Goal: Contribute content: Contribute content

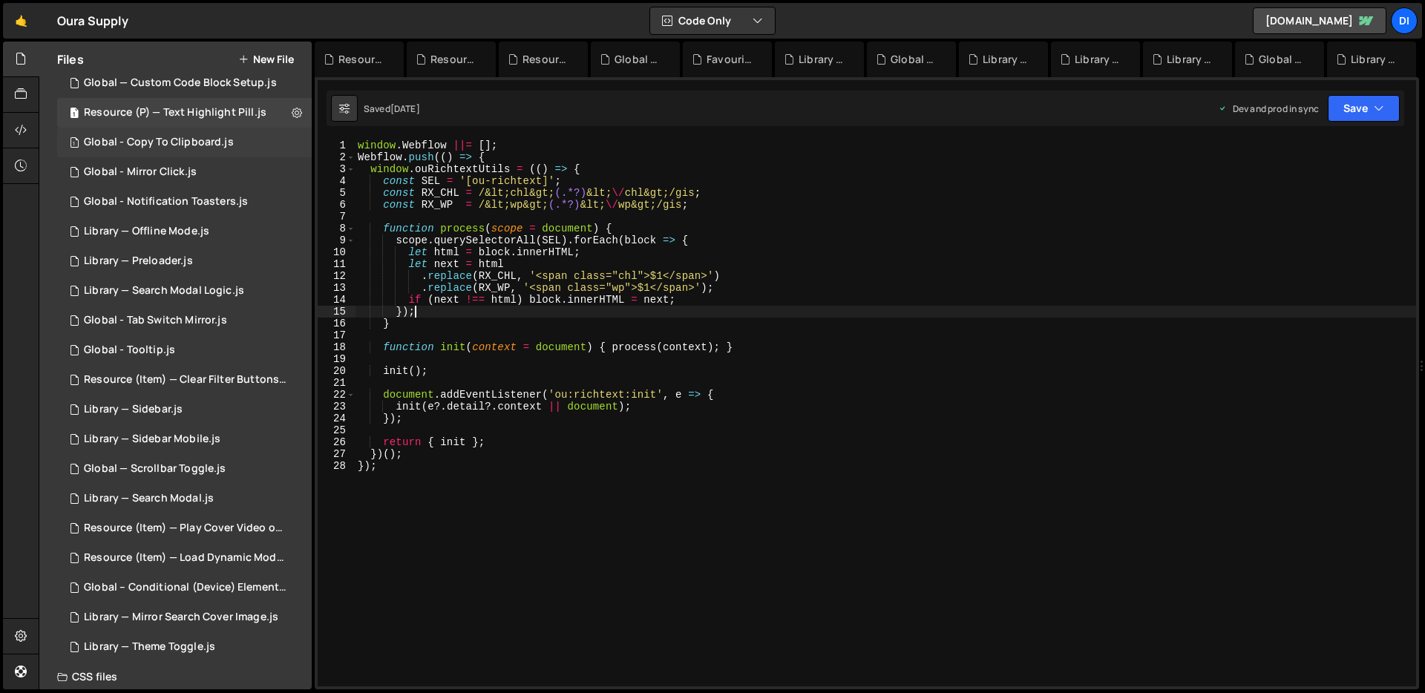
scroll to position [361, 0]
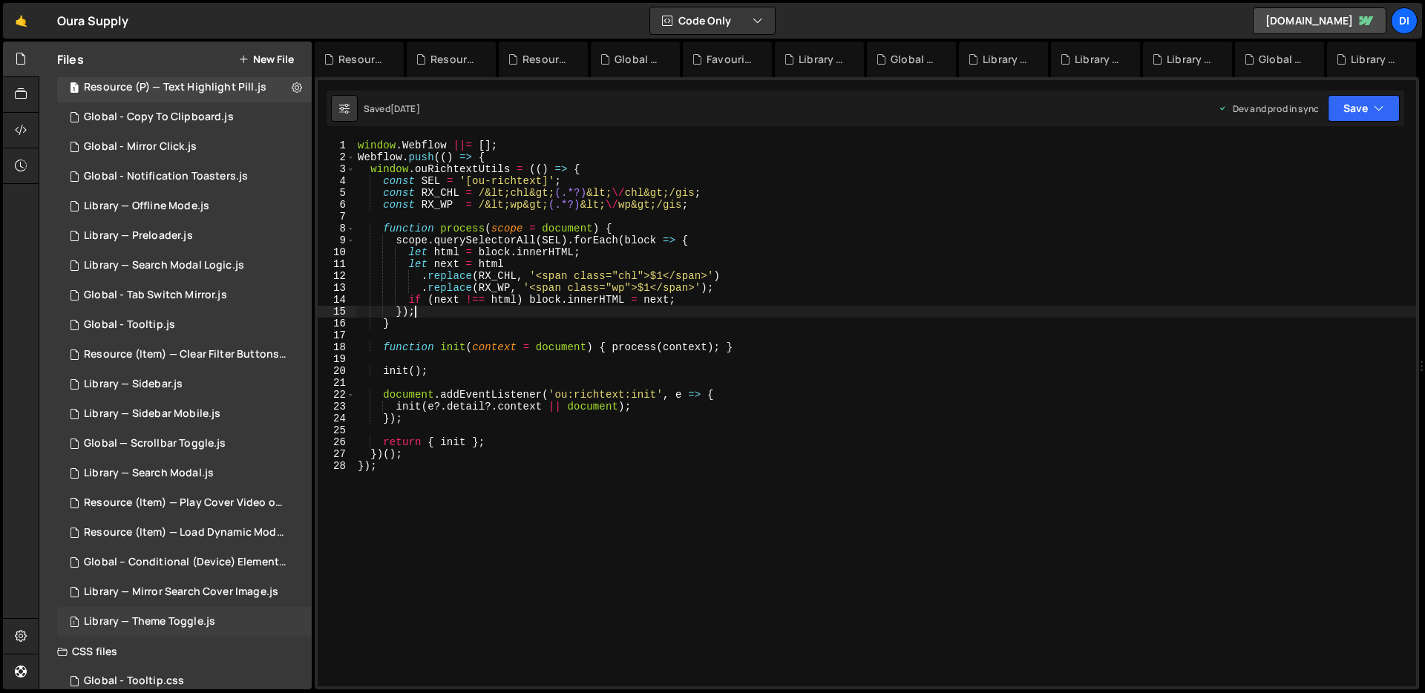
click at [220, 630] on div "1 Library — Theme Toggle.js 0" at bounding box center [184, 622] width 255 height 30
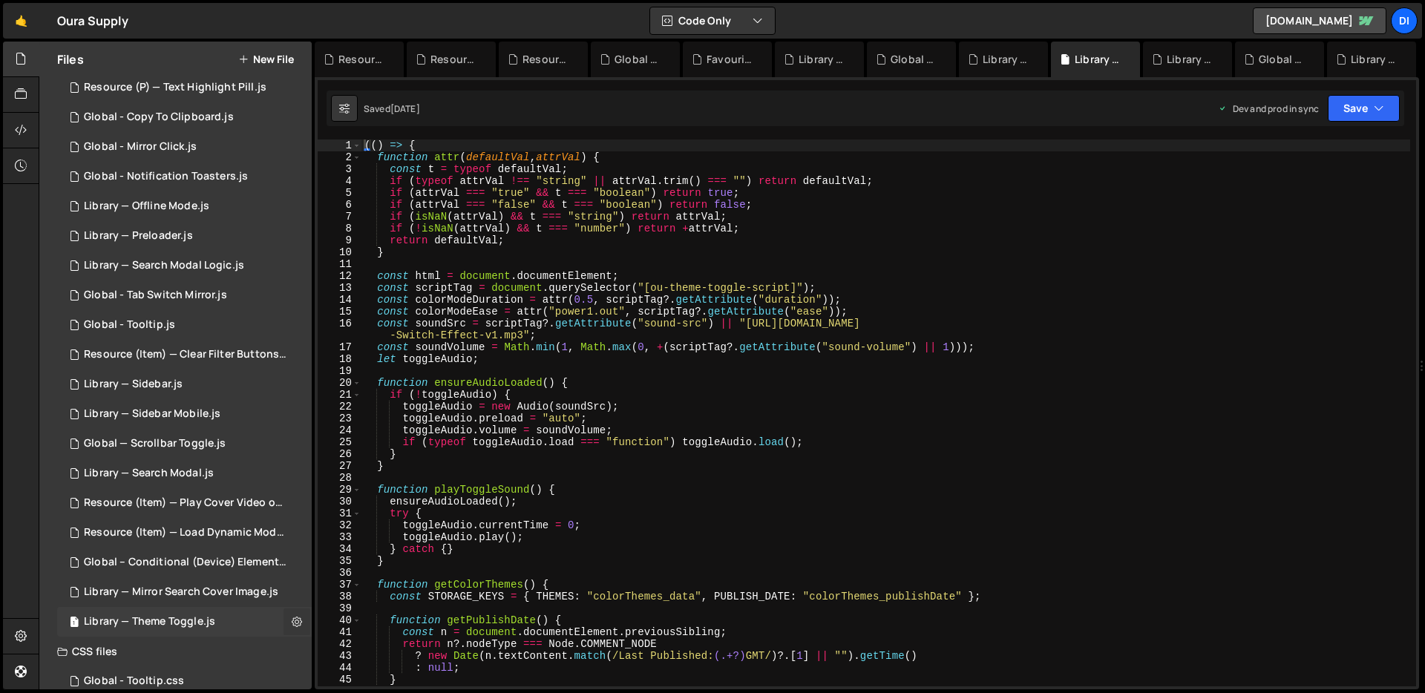
click at [293, 615] on icon at bounding box center [297, 622] width 10 height 14
type input "Library — Theme Toggle"
radio input "true"
checkbox input "true"
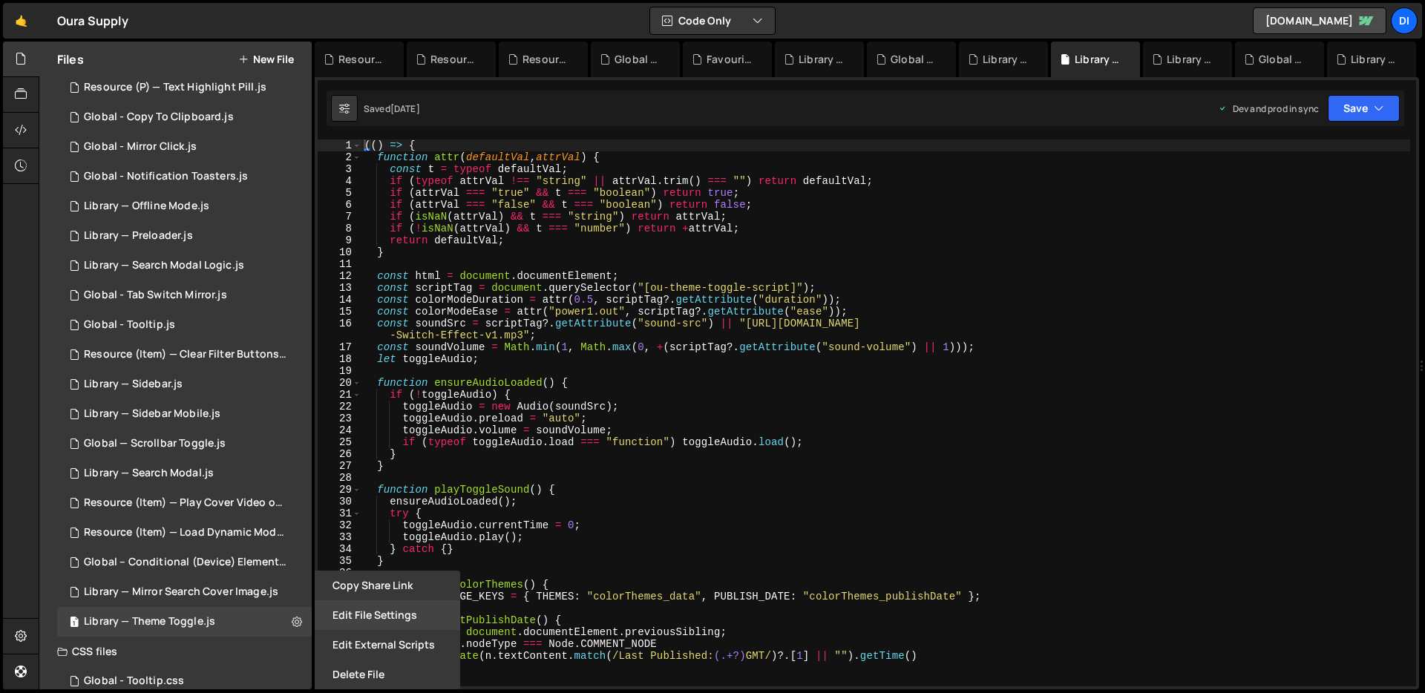
click at [339, 615] on button "Edit File Settings" at bounding box center [387, 616] width 145 height 30
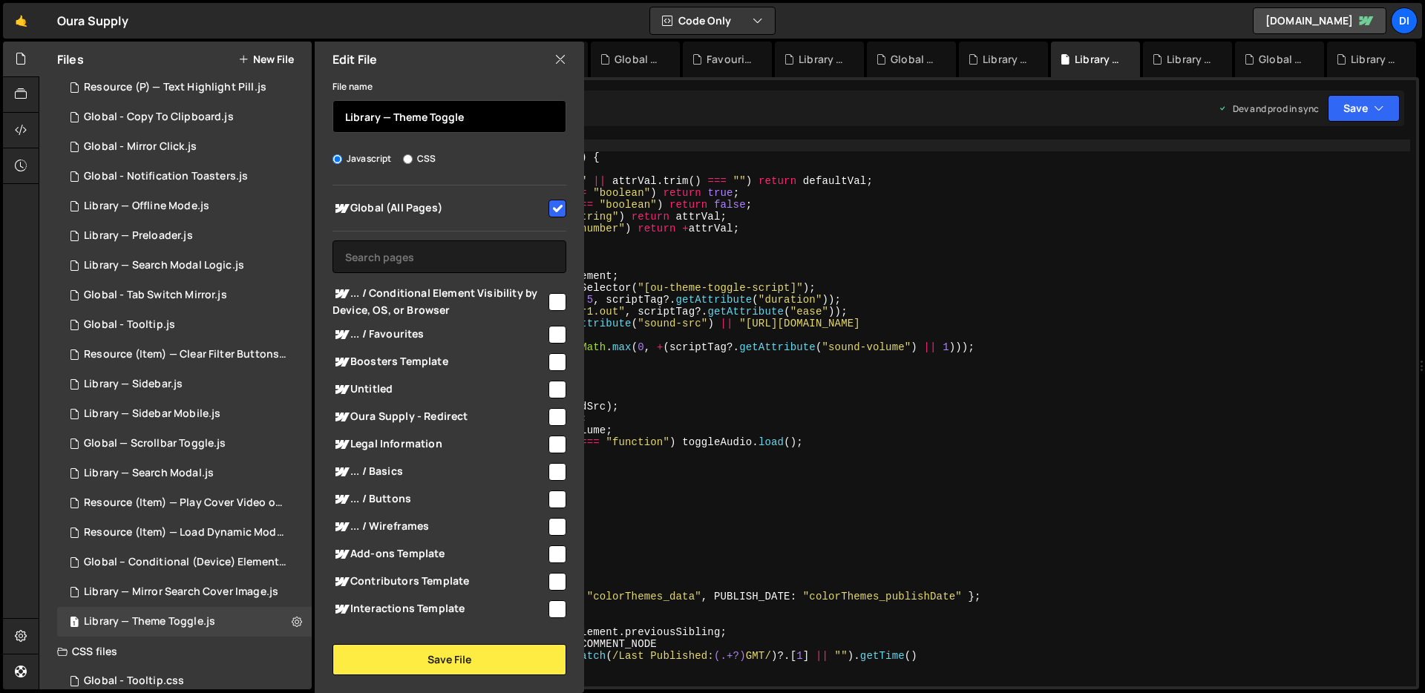
click at [367, 119] on input "Library — Theme Toggle" at bounding box center [450, 116] width 234 height 33
click at [375, 119] on input "Library — Theme Toggle" at bounding box center [450, 116] width 234 height 33
type input "LB — Theme Toggle"
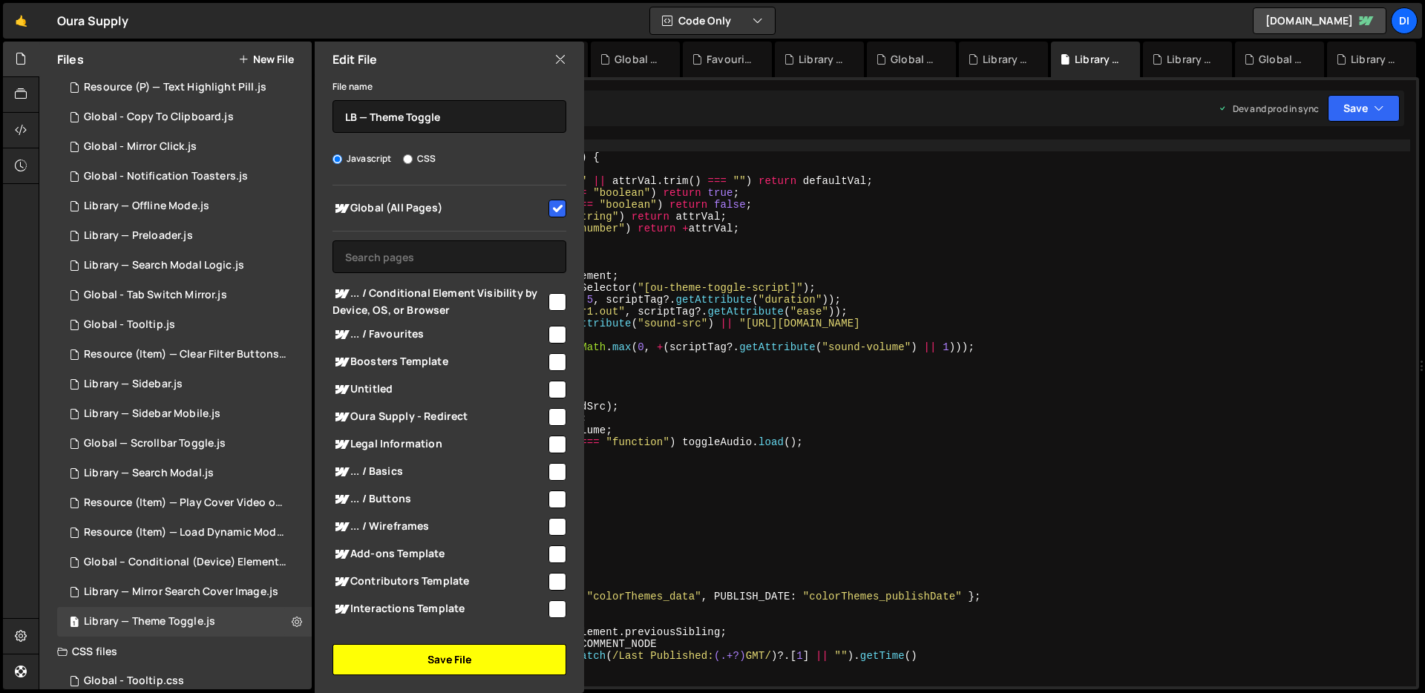
click at [406, 648] on button "Save File" at bounding box center [450, 659] width 234 height 31
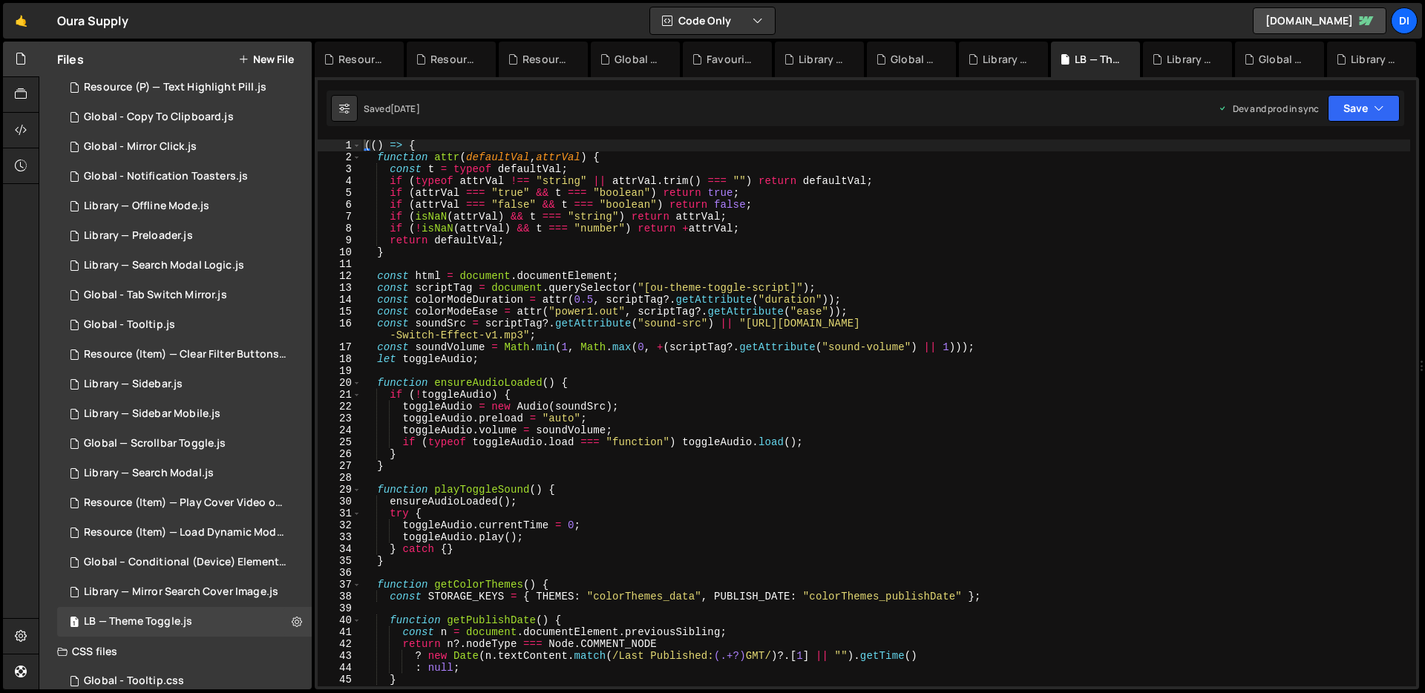
type textarea "toggleAudio.currentTime = 0;"
click at [579, 524] on div "(( ) => { function attr ( defaultVal , attrVal ) { const t = typeof defaultVal …" at bounding box center [885, 425] width 1049 height 571
click at [223, 92] on div "Resource (P) — Text Highlight Pill.js" at bounding box center [175, 87] width 183 height 13
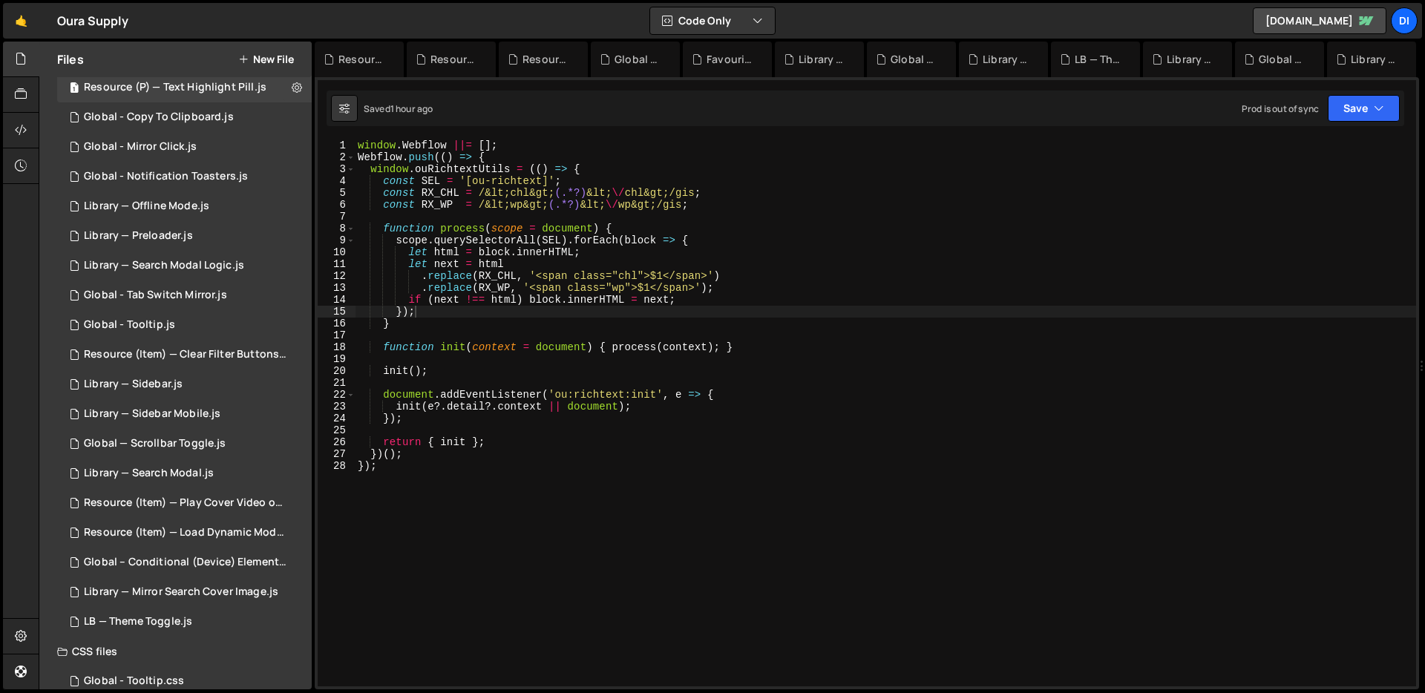
type textarea "})();"
click at [557, 450] on div "window . Webflow ||= [ ] ; Webflow . push (( ) => { window . ouRichtextUtils = …" at bounding box center [885, 425] width 1061 height 571
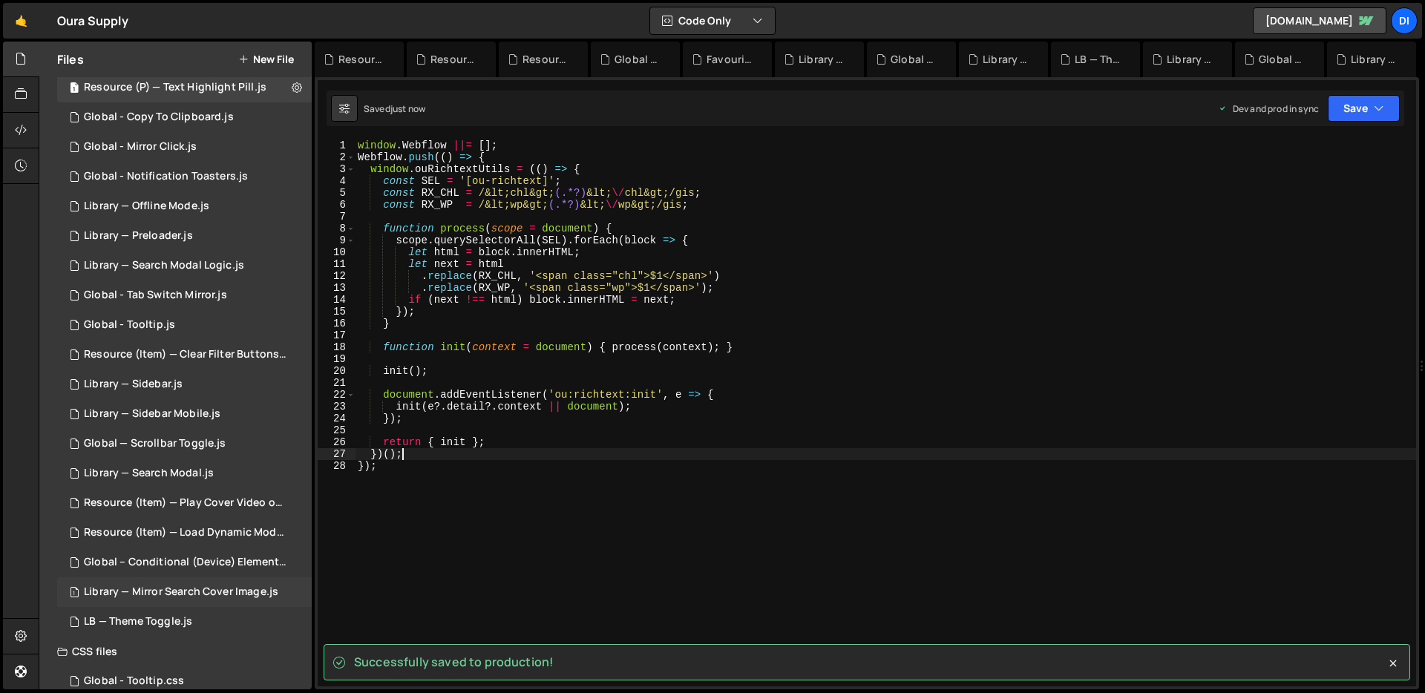
click at [119, 582] on div "1 Library — Mirror Search Cover Image.js 0" at bounding box center [184, 593] width 255 height 30
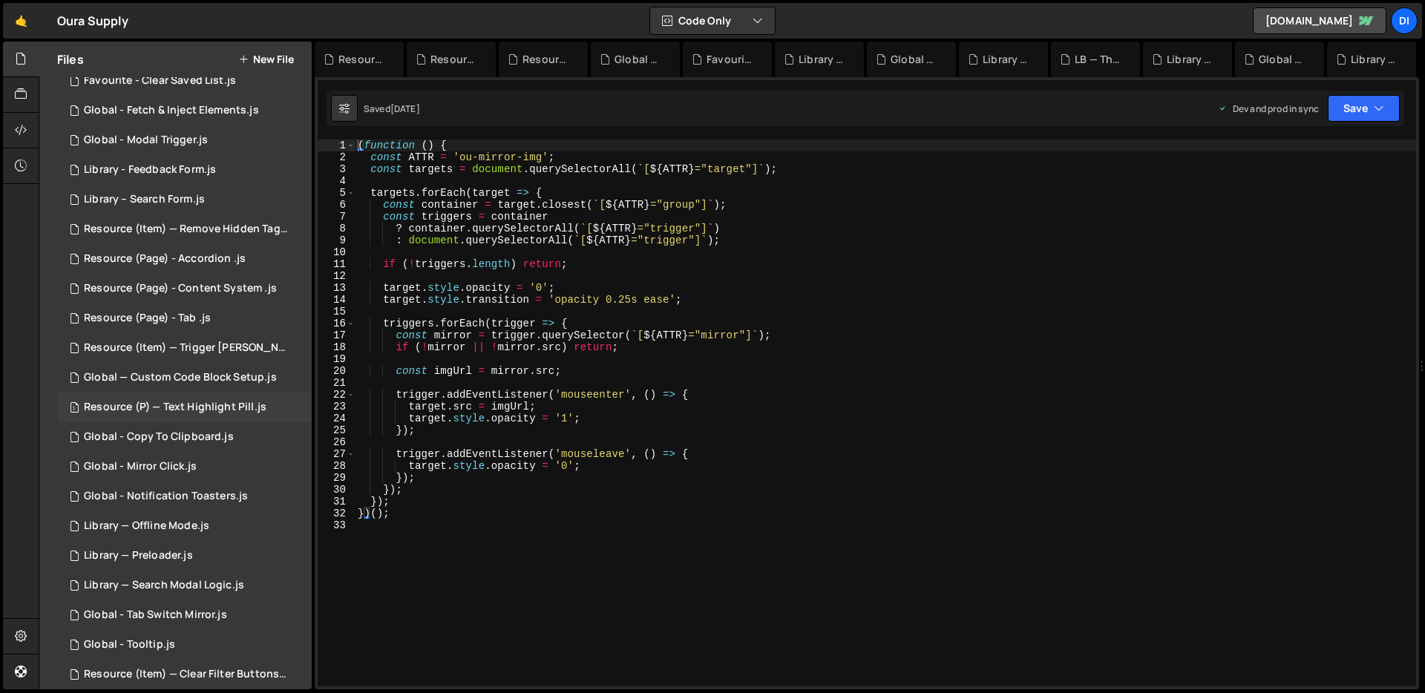
scroll to position [0, 0]
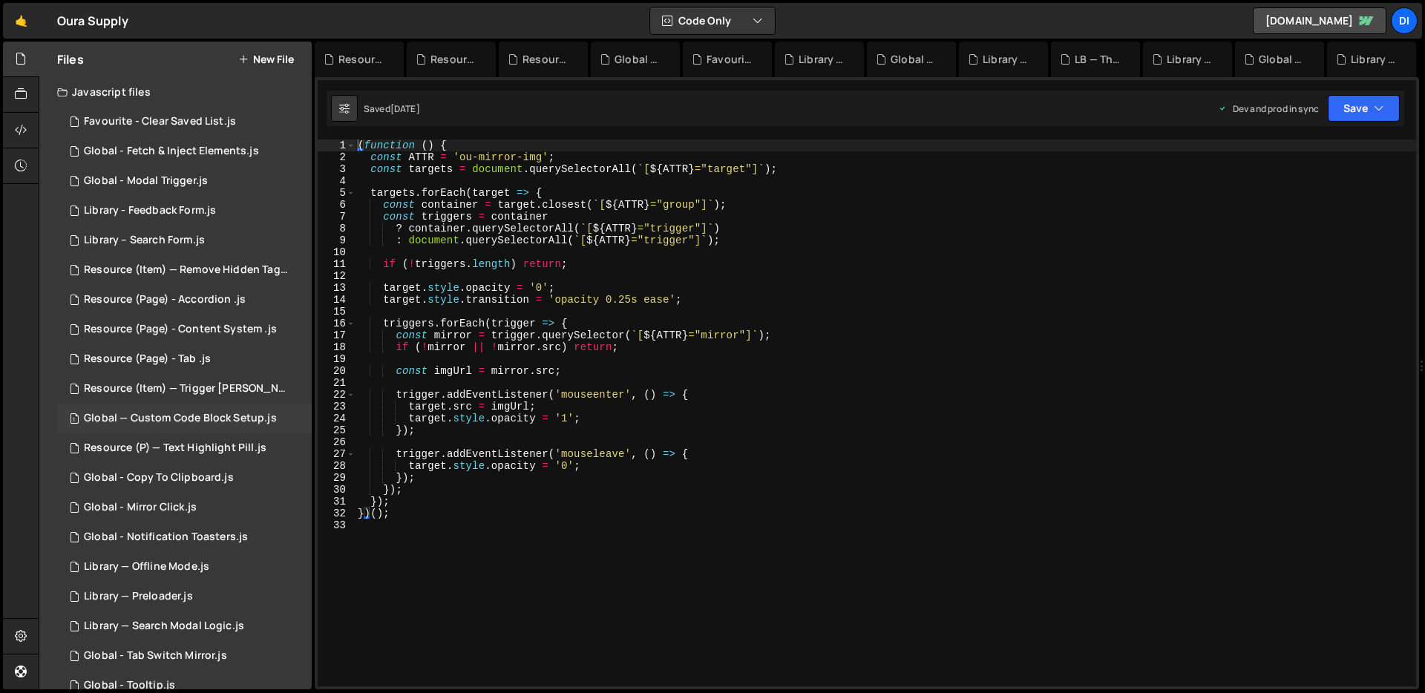
click at [208, 429] on div "1 Global — Custom Code Block Setup.js 0" at bounding box center [184, 419] width 255 height 30
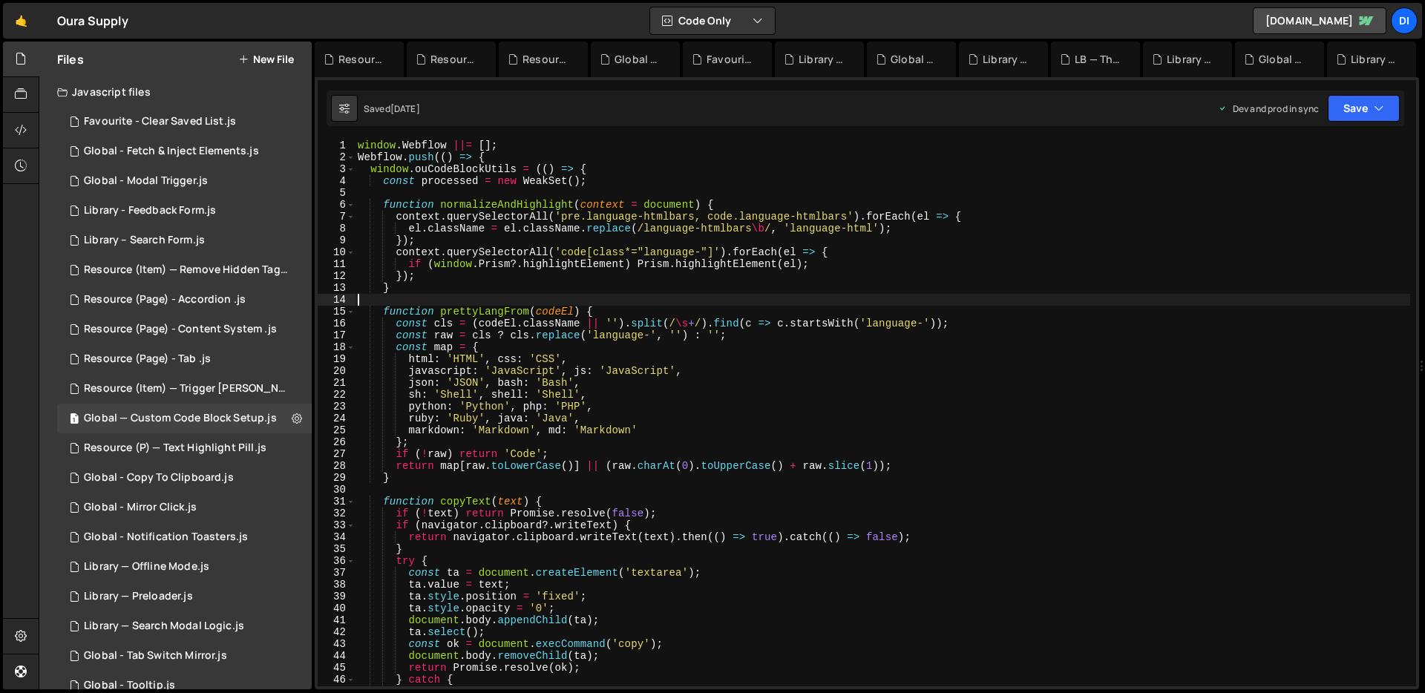
click at [569, 294] on div "window . Webflow ||= [ ] ; Webflow . push (( ) => { window . ouCodeBlockUtils =…" at bounding box center [883, 425] width 1056 height 571
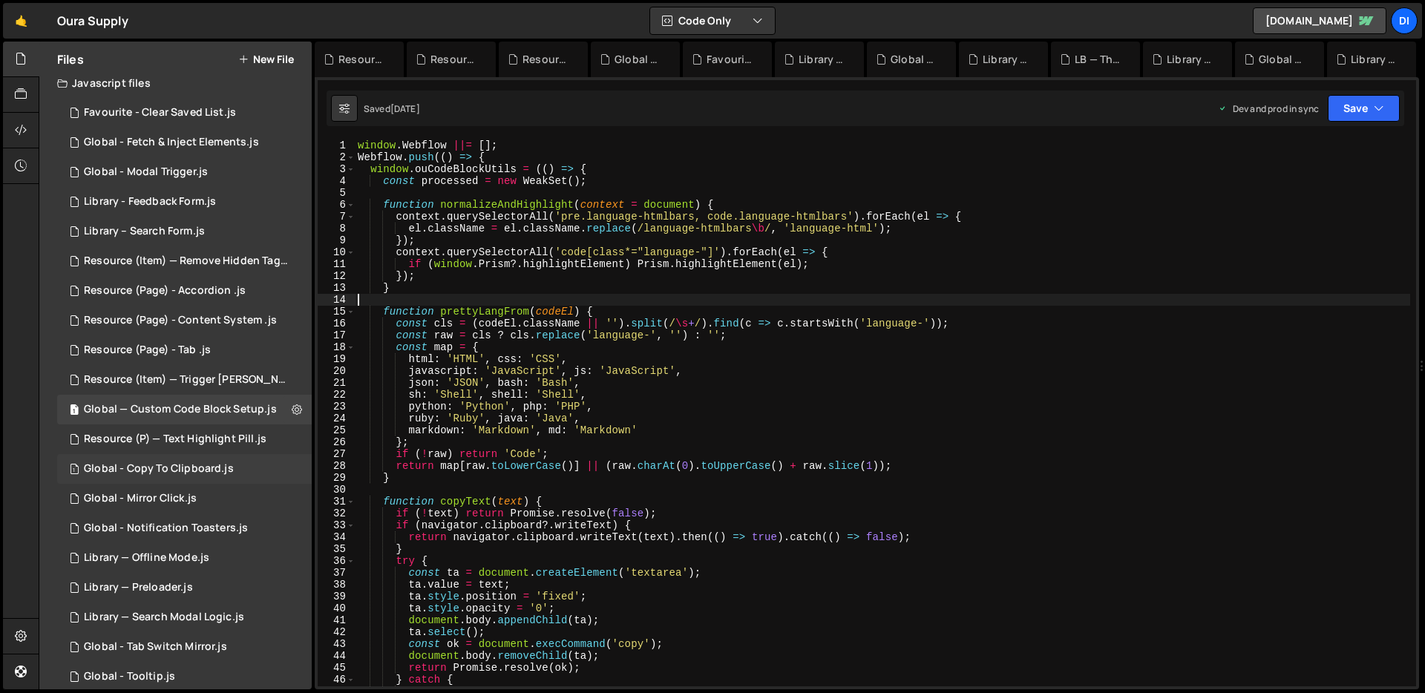
scroll to position [10, 0]
click at [197, 572] on div "1 Library — Preloader.js 0" at bounding box center [184, 587] width 255 height 30
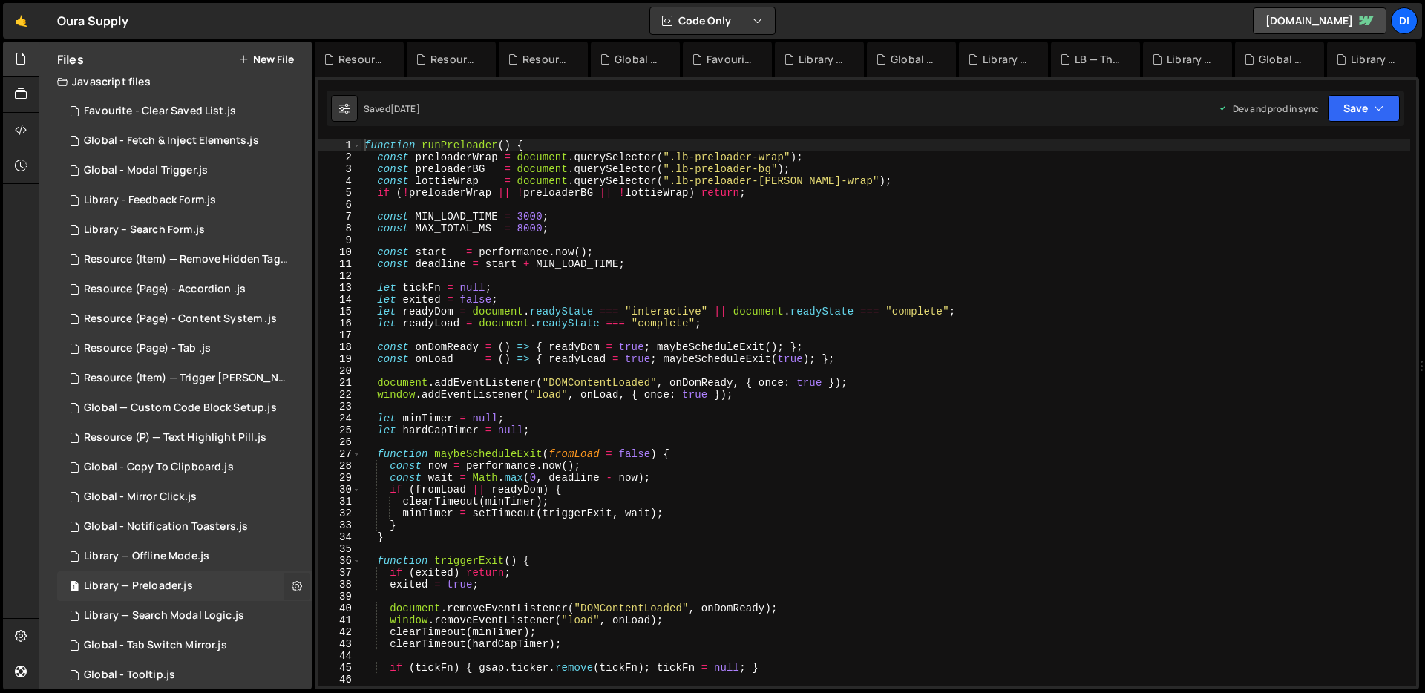
scroll to position [3994, 0]
click at [284, 584] on button at bounding box center [297, 586] width 27 height 27
type input "Library — Preloader"
radio input "true"
checkbox input "true"
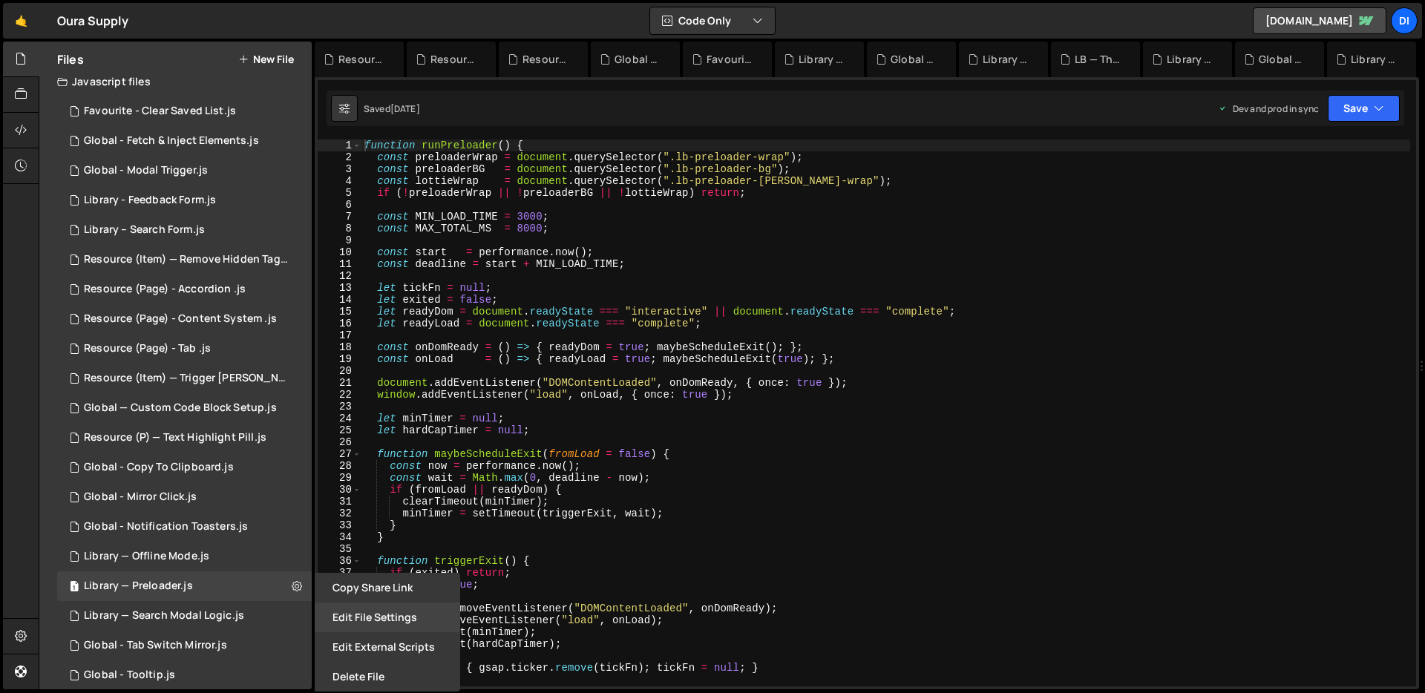
click at [347, 615] on button "Edit File Settings" at bounding box center [387, 618] width 145 height 30
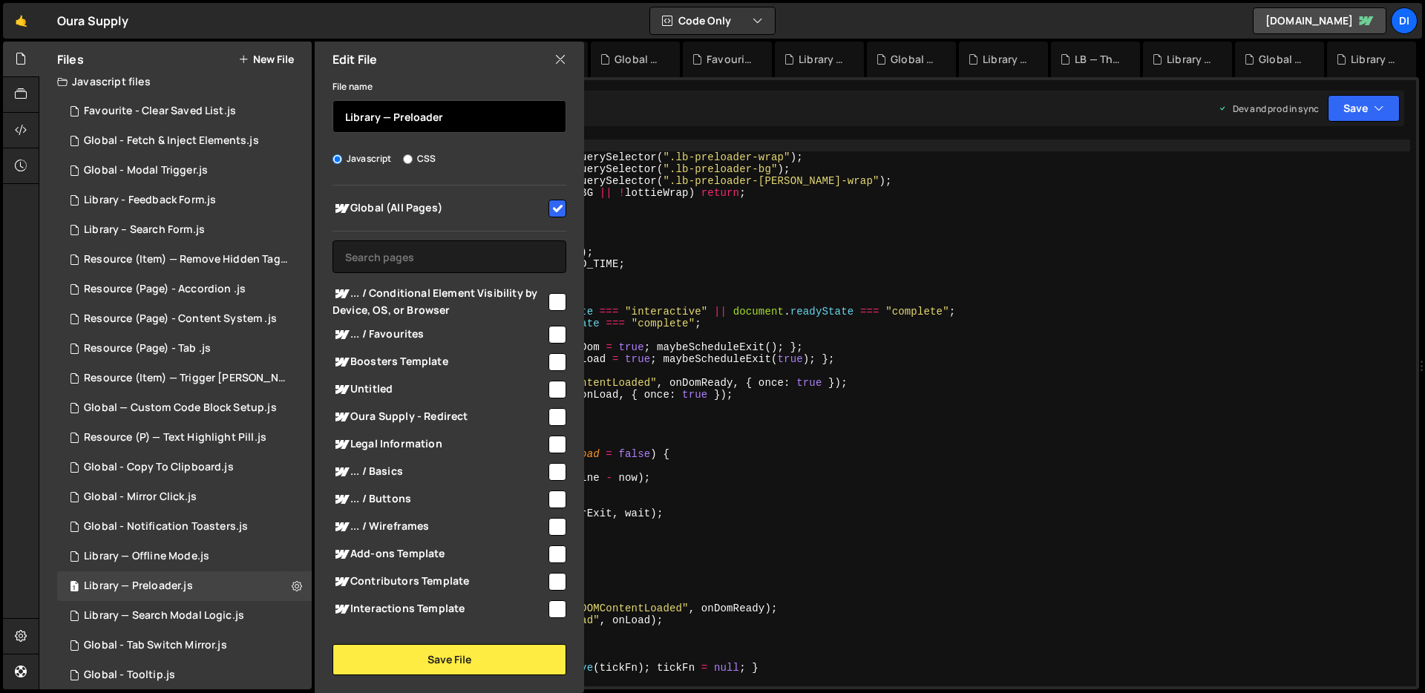
click at [453, 122] on input "Library — Preloader" at bounding box center [450, 116] width 234 height 33
click at [229, 578] on div "1 Library — Preloader.js 0" at bounding box center [184, 587] width 255 height 30
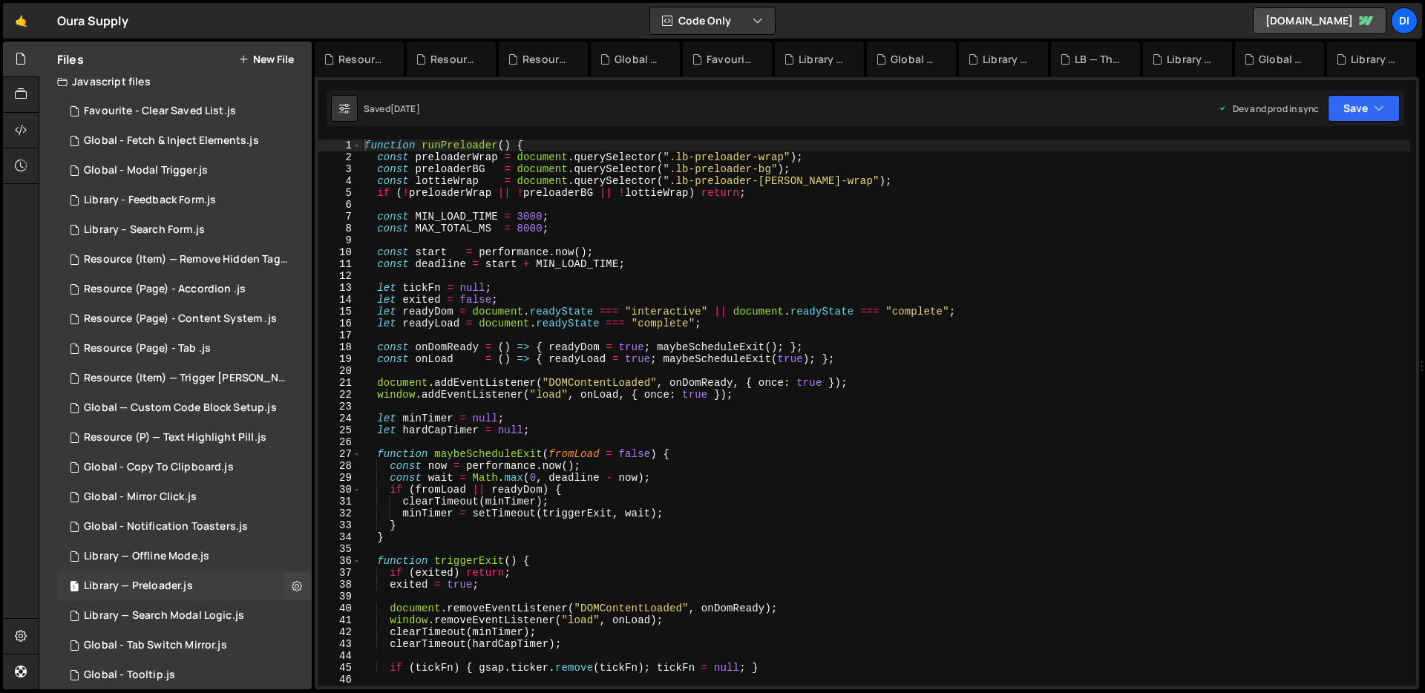
scroll to position [0, 0]
click at [199, 583] on div "1 Library — Preloader.js 0" at bounding box center [184, 587] width 255 height 30
click at [200, 544] on div "1 Library — Offline Mode.js 0" at bounding box center [184, 557] width 255 height 30
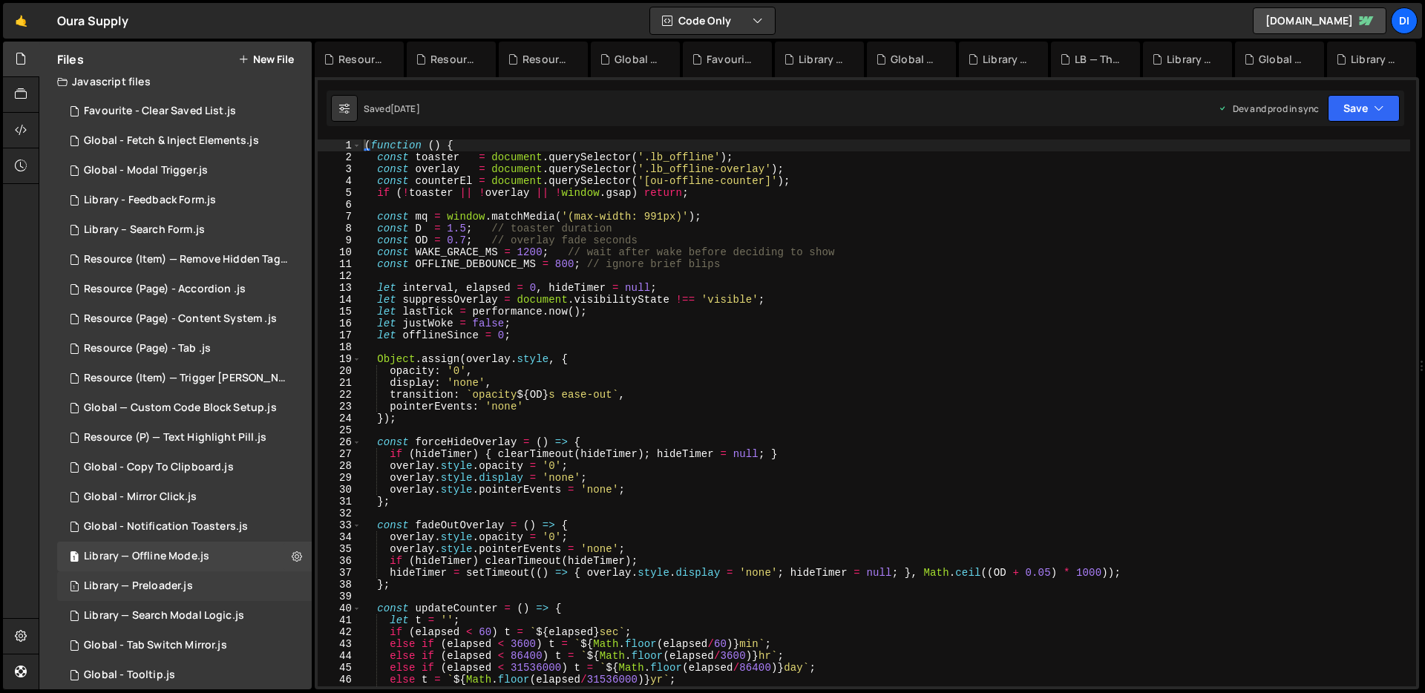
click at [183, 582] on div "Library — Preloader.js" at bounding box center [138, 586] width 109 height 13
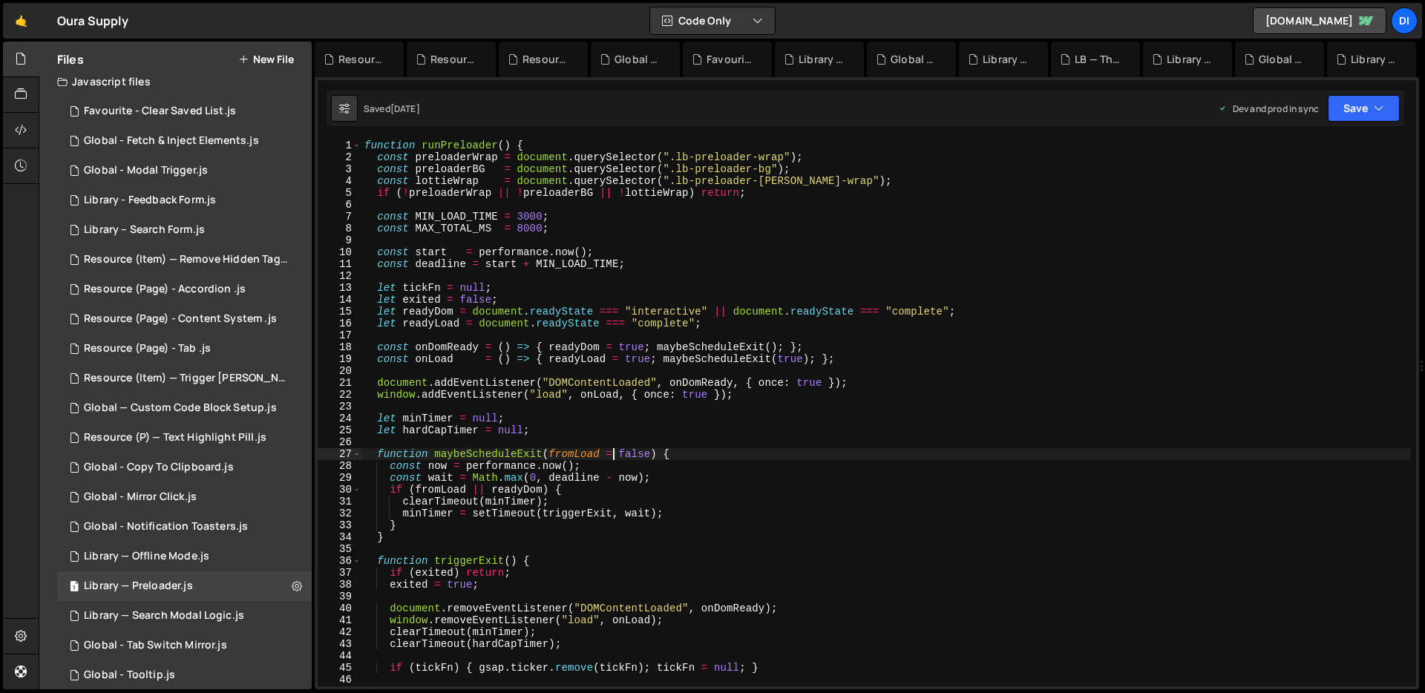
click at [612, 457] on div "function runPreloader ( ) { const preloaderWrap = document . querySelector ( ".…" at bounding box center [885, 425] width 1049 height 571
type textarea "} runPreloader();"
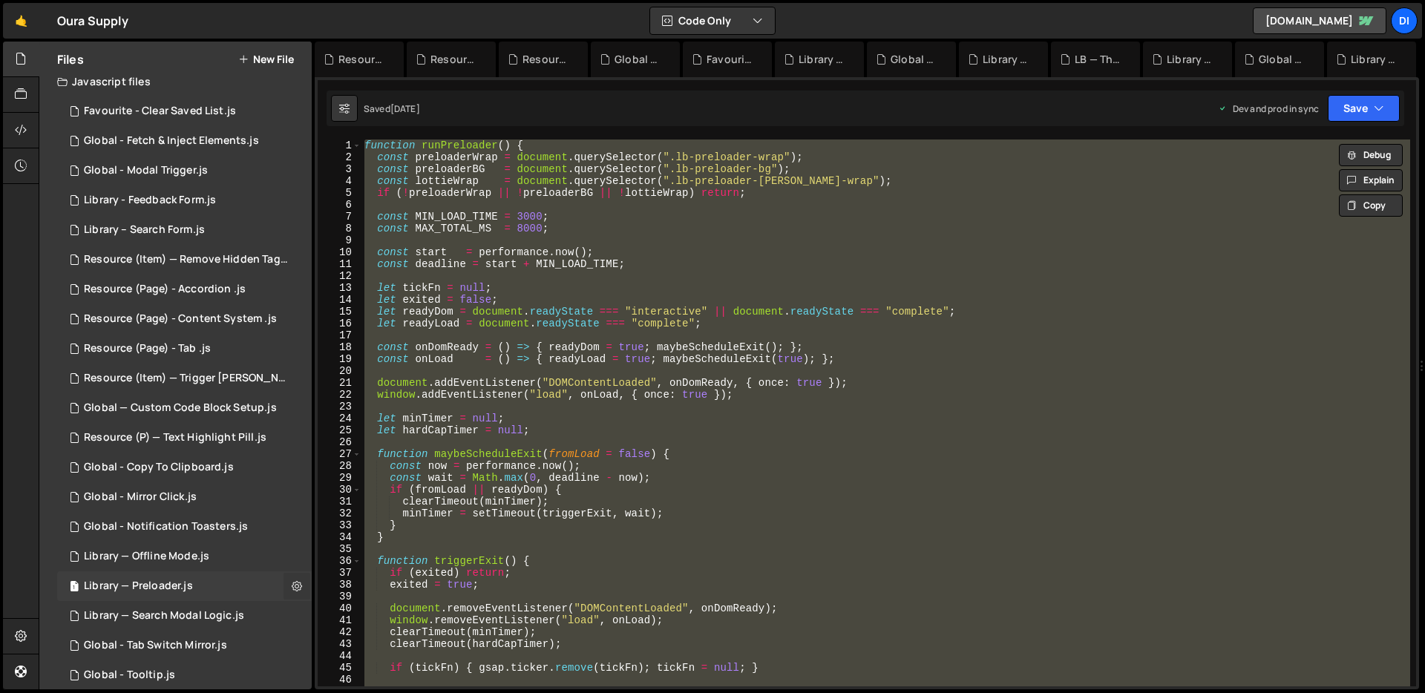
click at [292, 579] on icon at bounding box center [297, 586] width 10 height 14
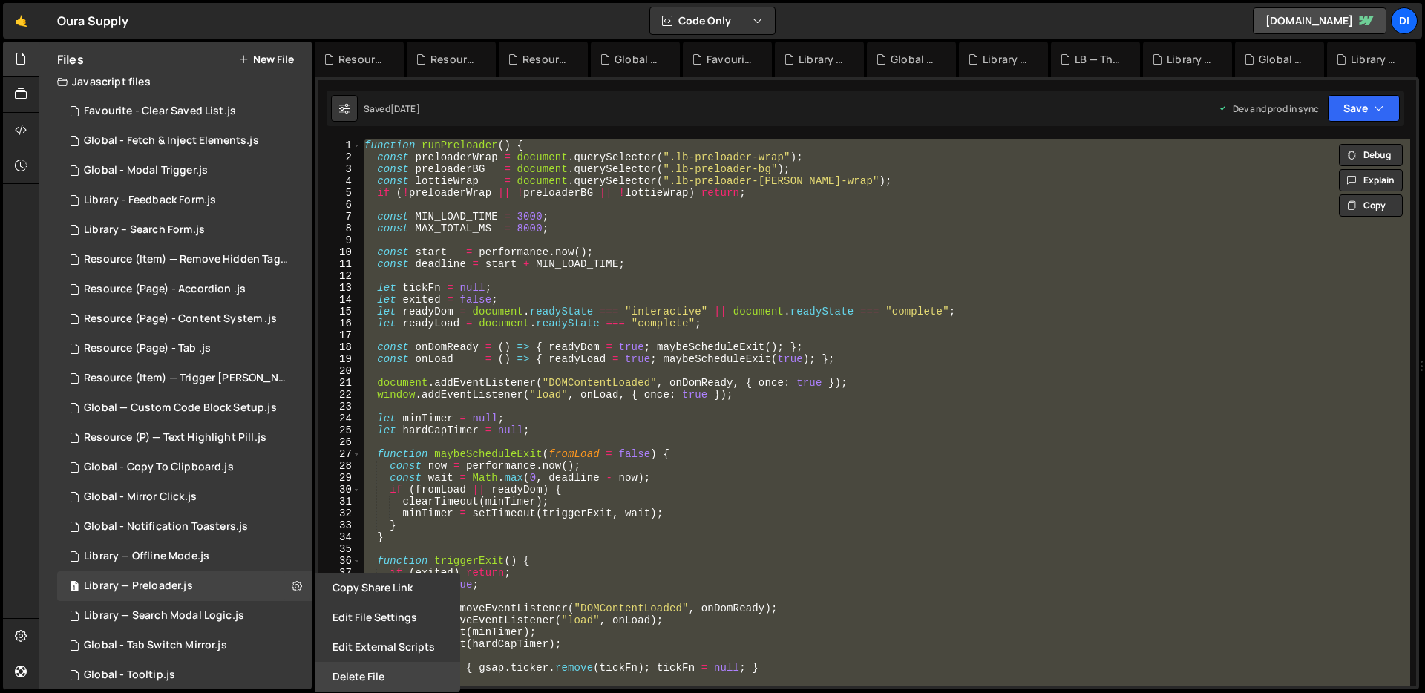
click at [402, 681] on button "Delete File" at bounding box center [387, 677] width 145 height 30
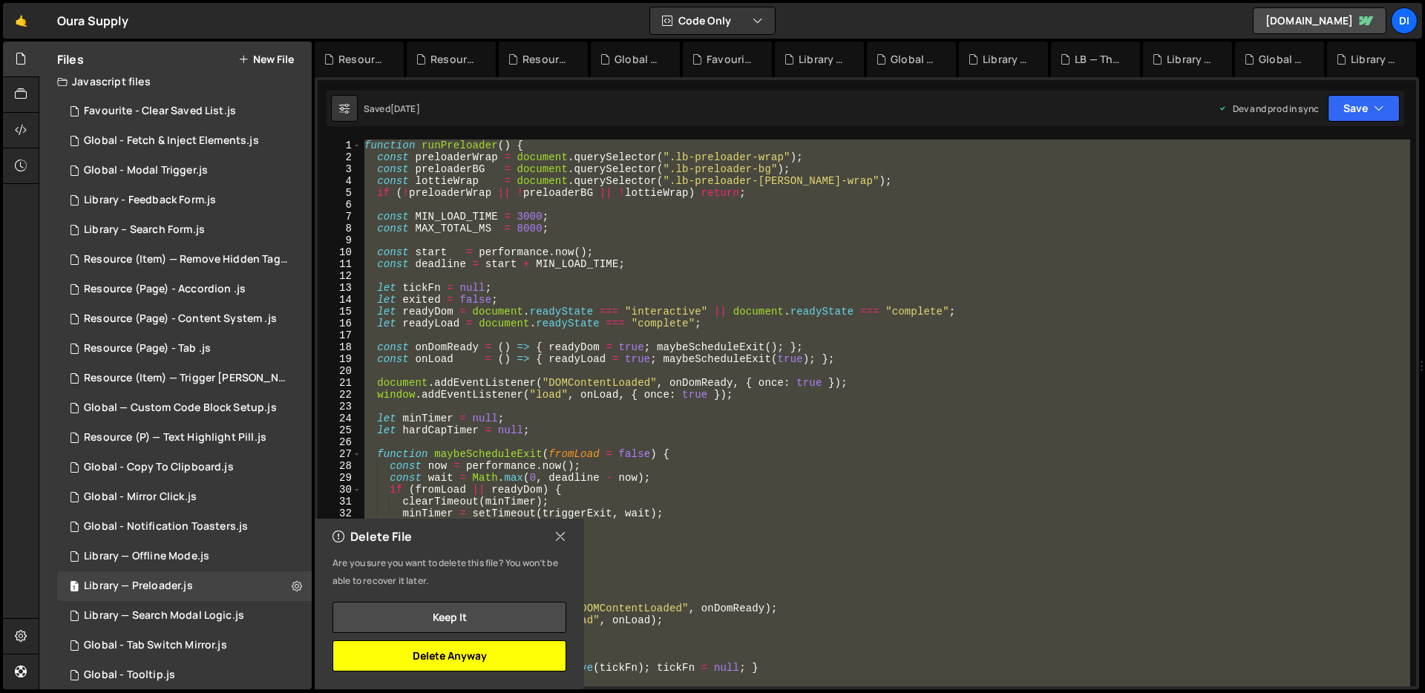
click at [442, 648] on button "Delete Anyway" at bounding box center [450, 656] width 234 height 31
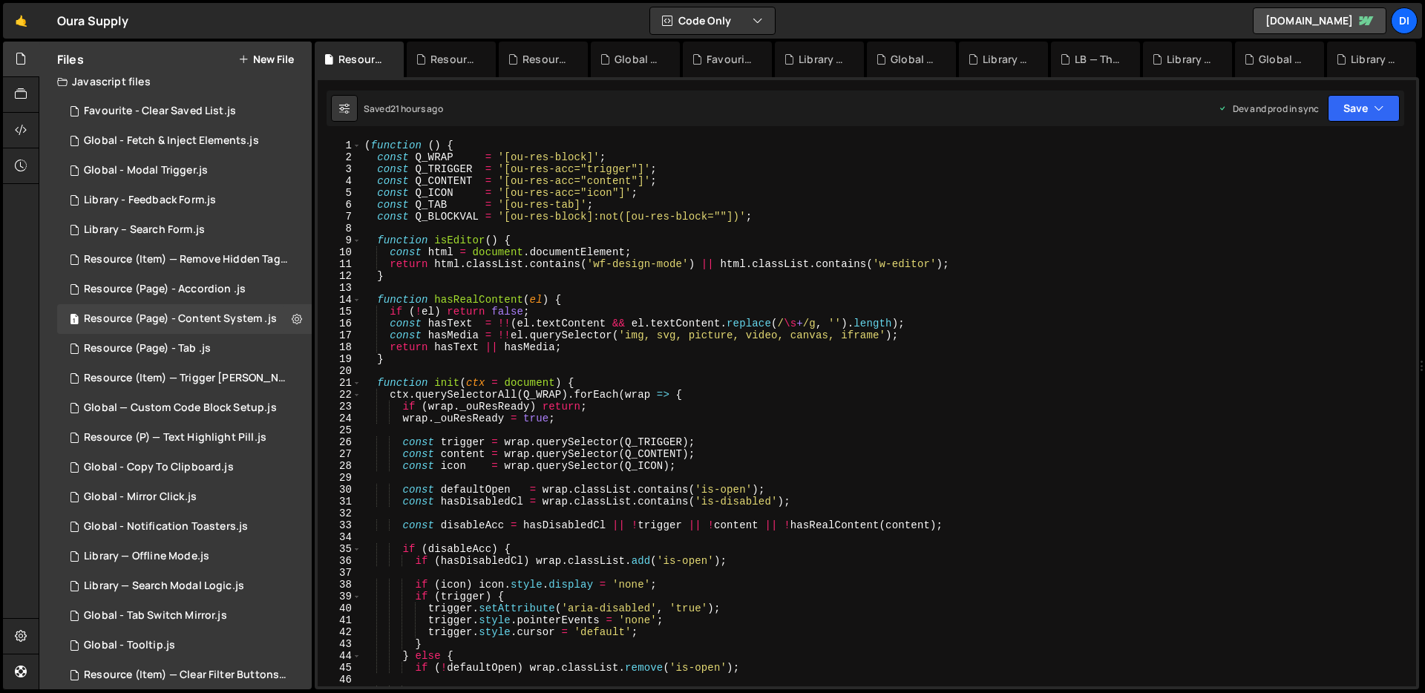
click at [271, 65] on button "New File" at bounding box center [266, 59] width 56 height 12
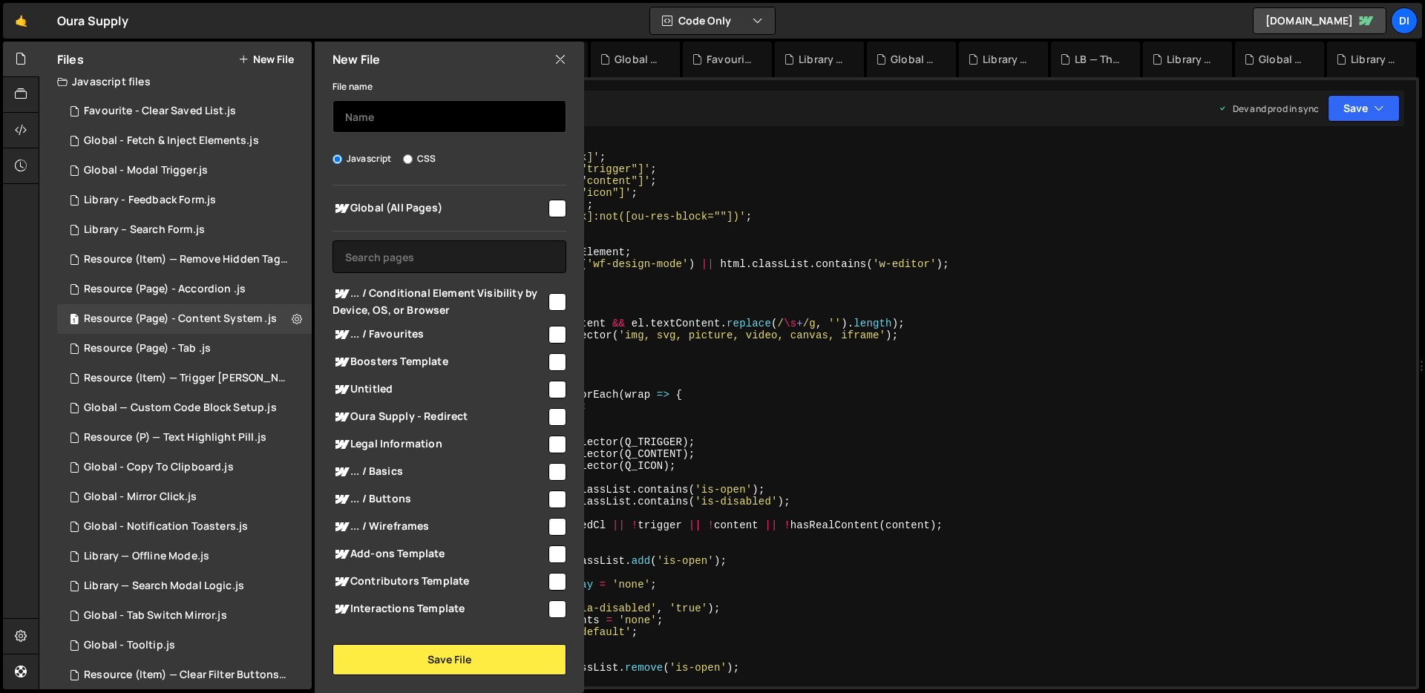
click at [428, 108] on input "text" at bounding box center [450, 116] width 234 height 33
type input "G"
paste input "—"
click at [342, 117] on input "Library —" at bounding box center [450, 116] width 234 height 33
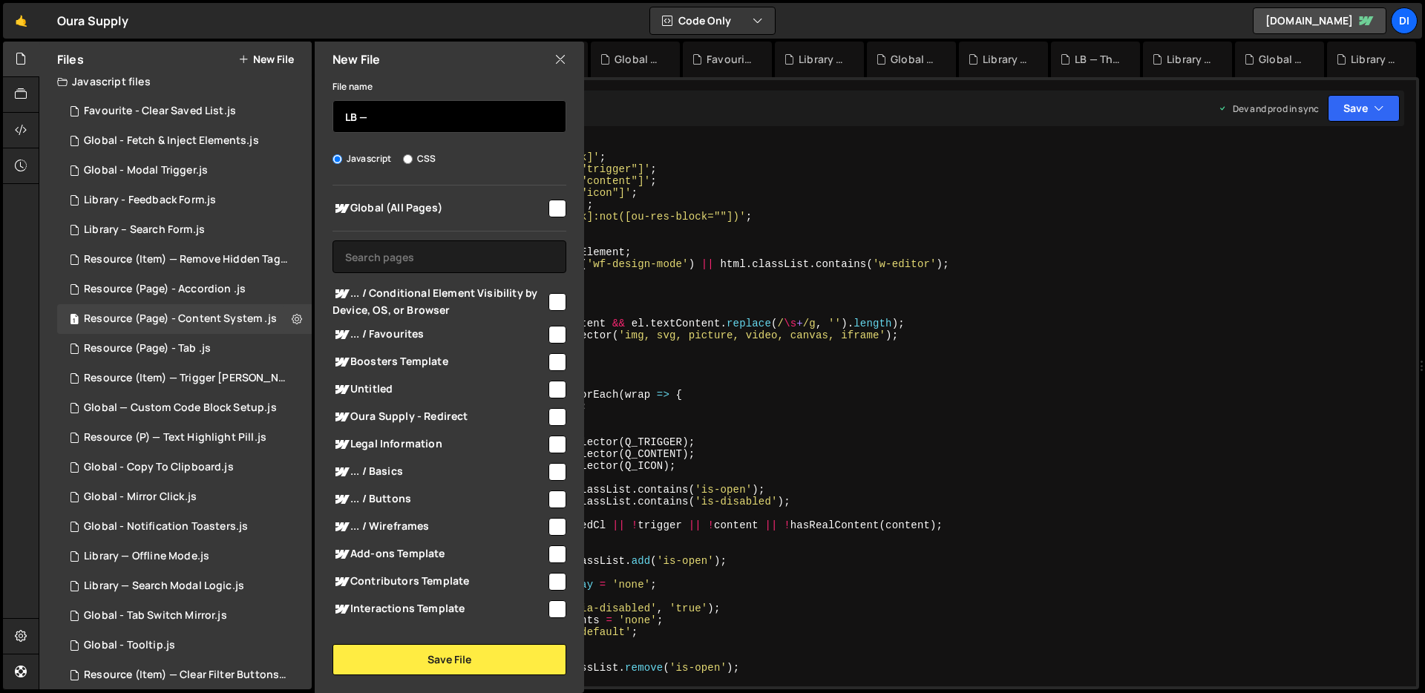
click at [424, 128] on input "LB —" at bounding box center [450, 116] width 234 height 33
type input "LB — Code Highlight"
click at [549, 211] on input "checkbox" at bounding box center [558, 209] width 18 height 18
checkbox input "true"
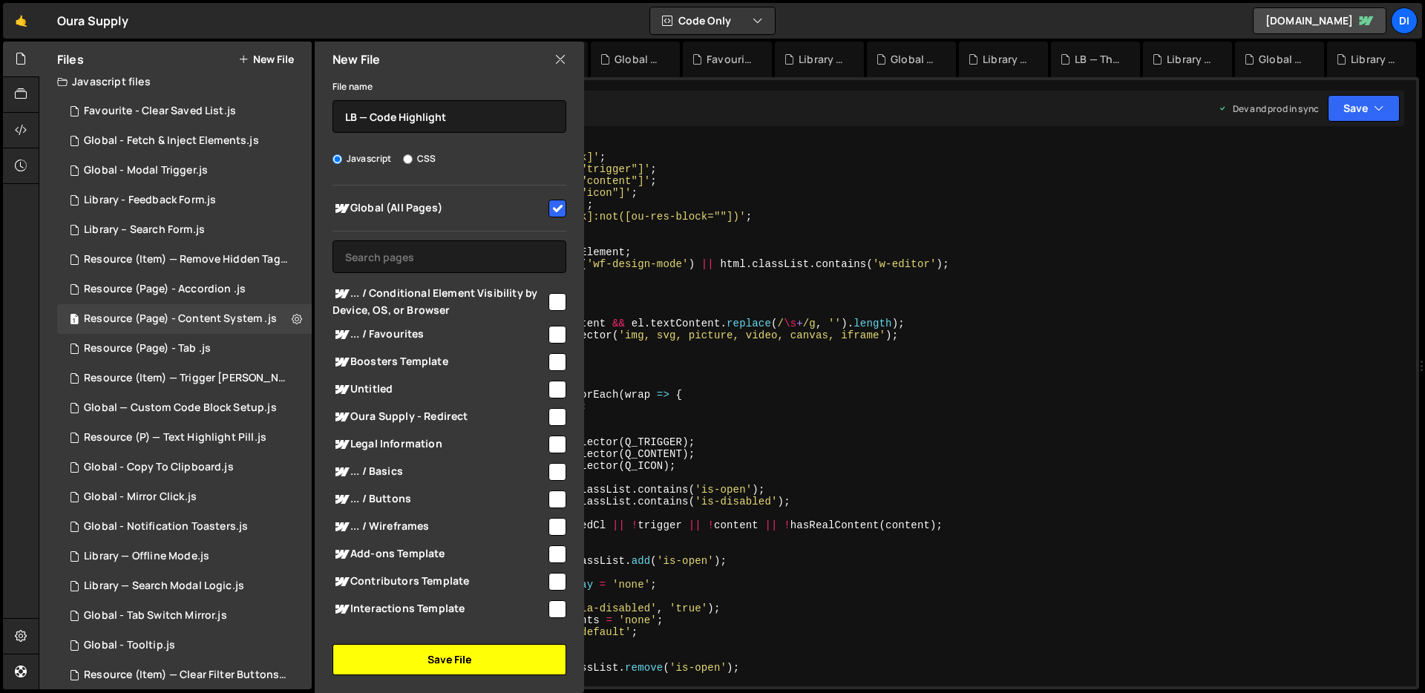
click at [396, 667] on button "Save File" at bounding box center [450, 659] width 234 height 31
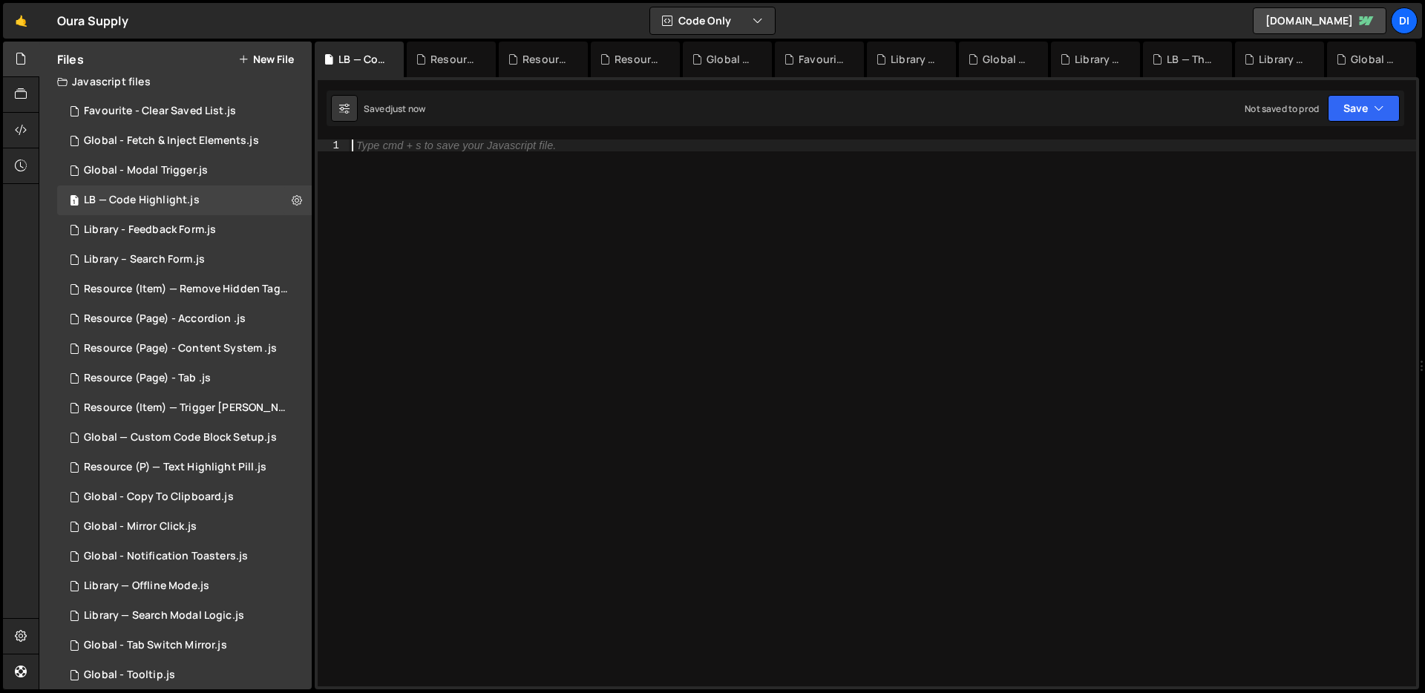
click at [554, 208] on div "Type cmd + s to save your Javascript file." at bounding box center [882, 425] width 1067 height 571
paste textarea "})();"
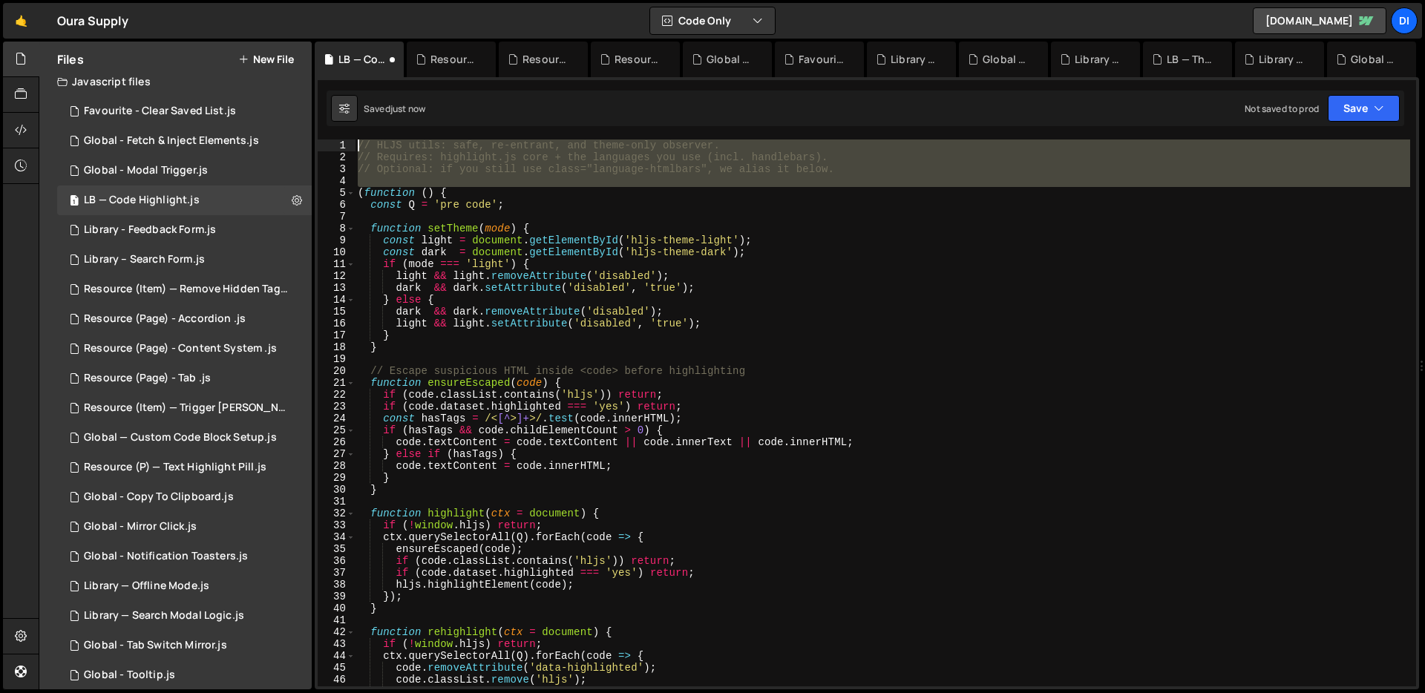
drag, startPoint x: 359, startPoint y: 191, endPoint x: 359, endPoint y: 143, distance: 47.5
click at [359, 143] on div "// HLJS utils: safe, re-entrant, and theme-only observer. // Requires: highligh…" at bounding box center [883, 425] width 1056 height 571
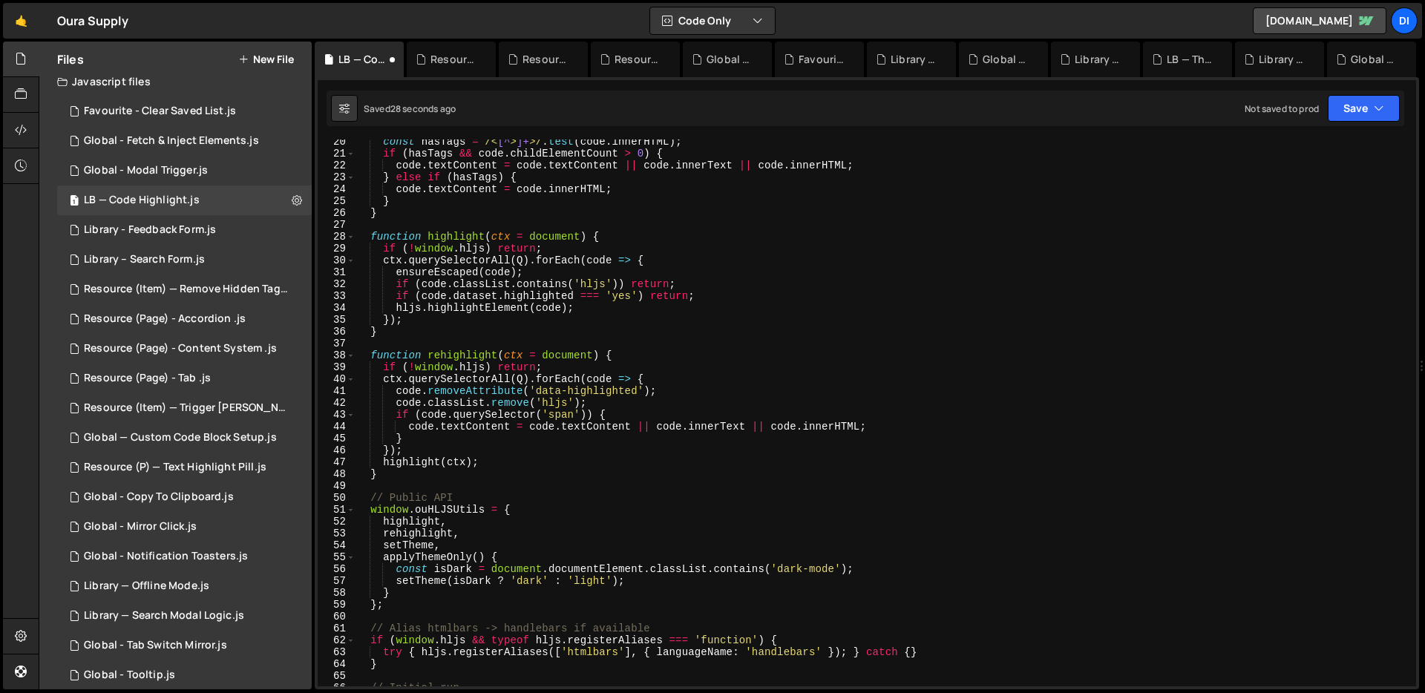
scroll to position [615, 0]
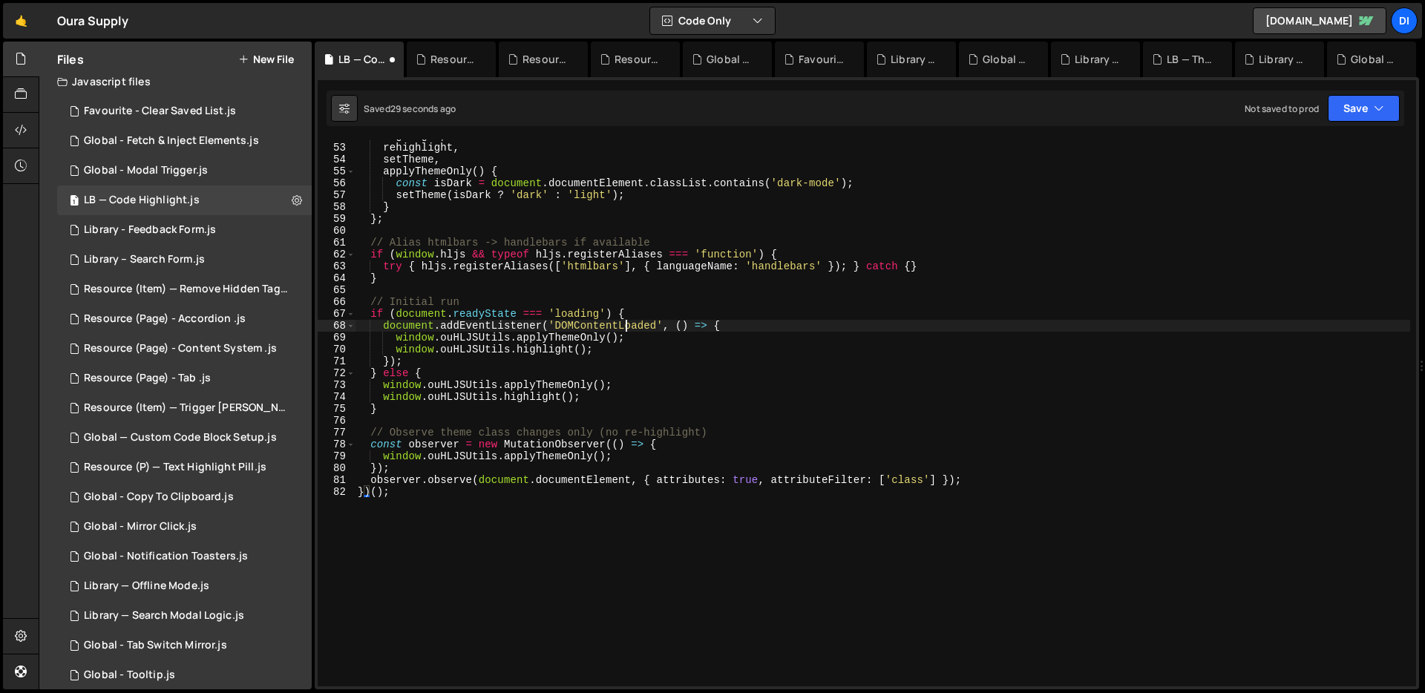
click at [627, 323] on div "highlight , rehighlight , setTheme , applyThemeOnly ( ) { const isDark = docume…" at bounding box center [883, 415] width 1056 height 571
type textarea "observer.observe(document.documentElement, { attributes: true, attributeFilter:…"
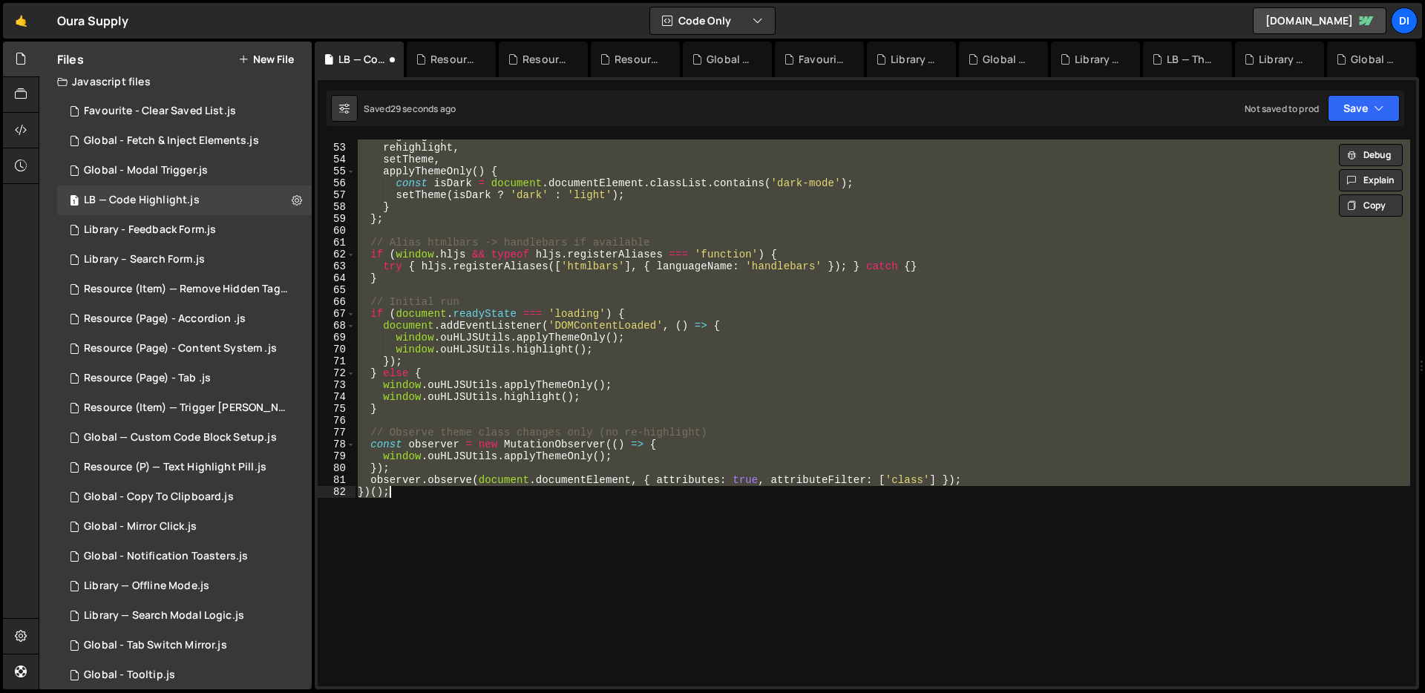
paste textarea
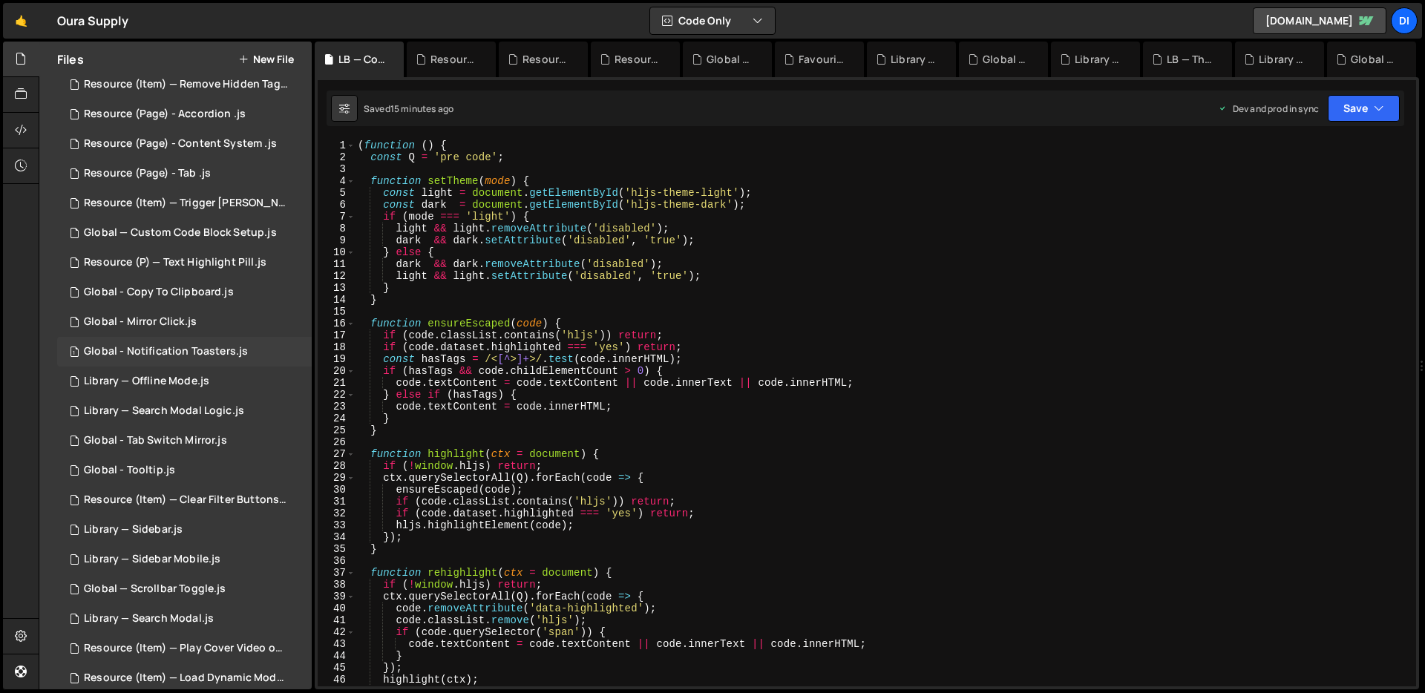
scroll to position [165, 0]
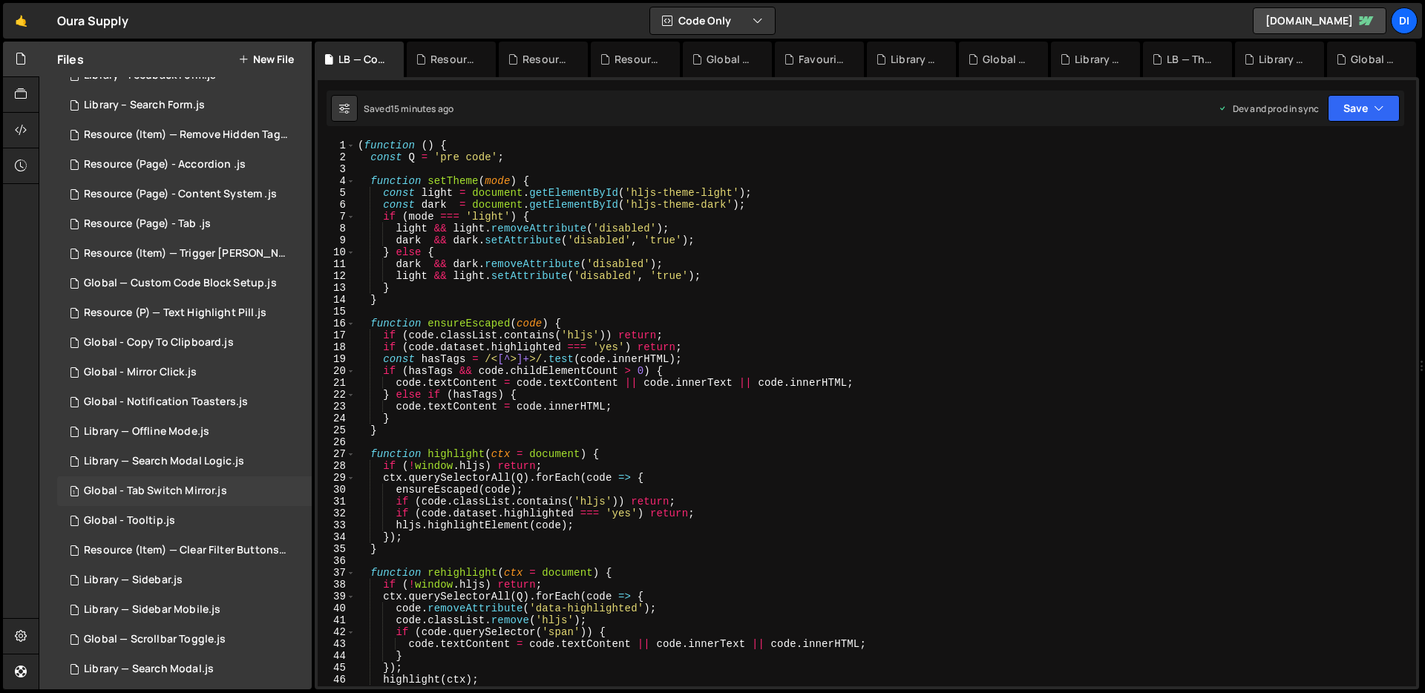
click at [202, 497] on div "Global - Tab Switch Mirror.js" at bounding box center [155, 491] width 143 height 13
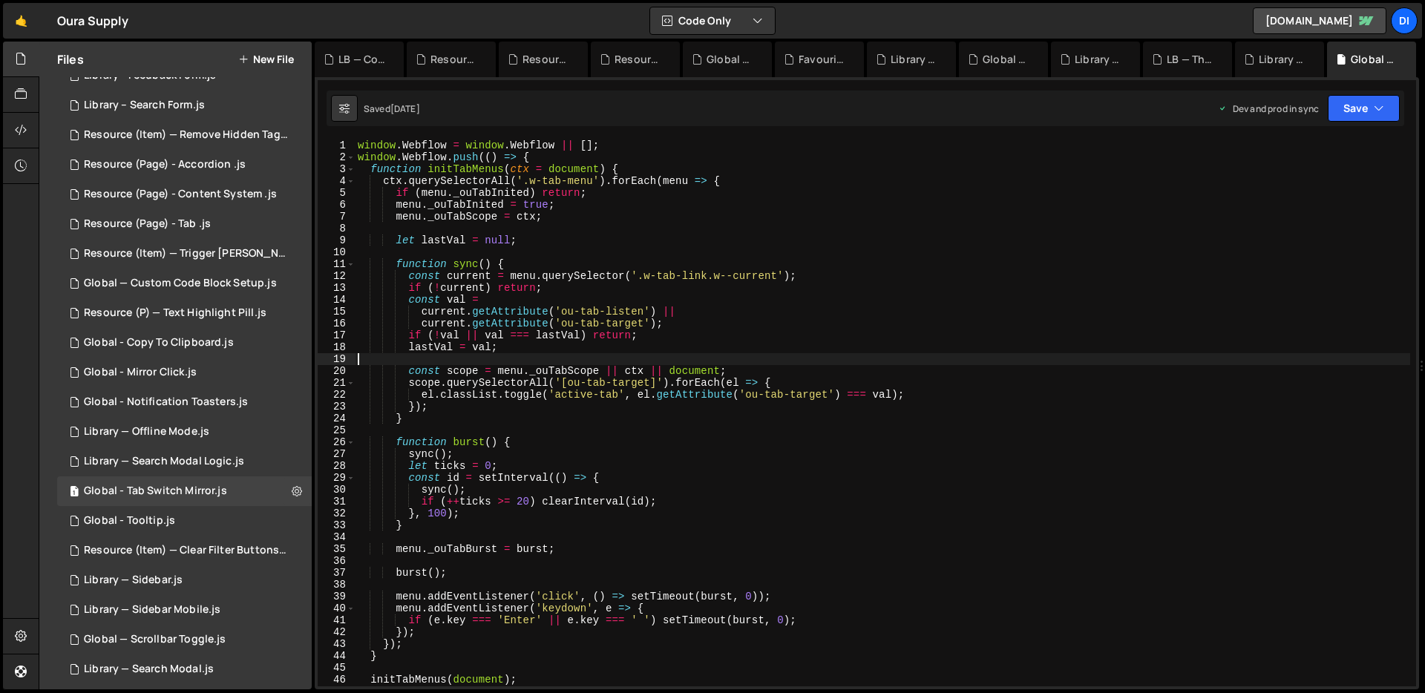
click at [610, 359] on div "window . Webflow = window . Webflow || [ ] ; window . Webflow . push (( ) => { …" at bounding box center [883, 425] width 1056 height 571
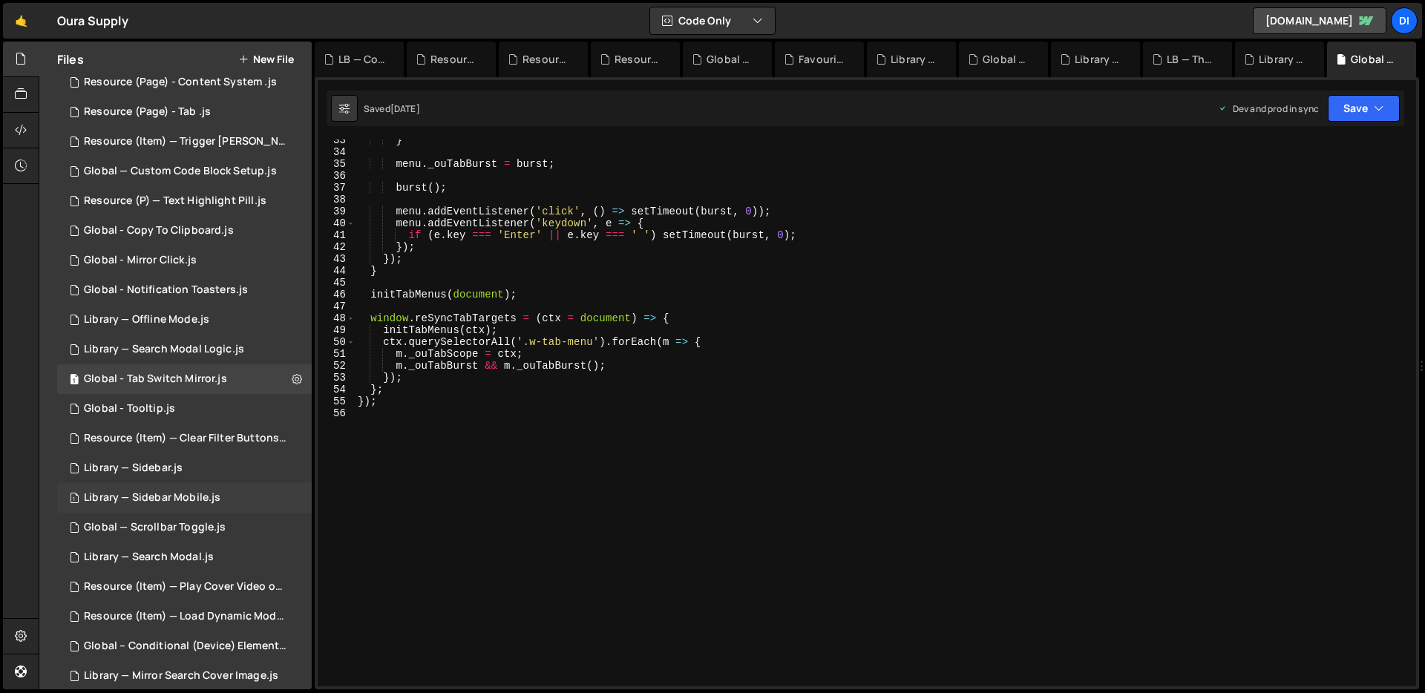
scroll to position [393, 0]
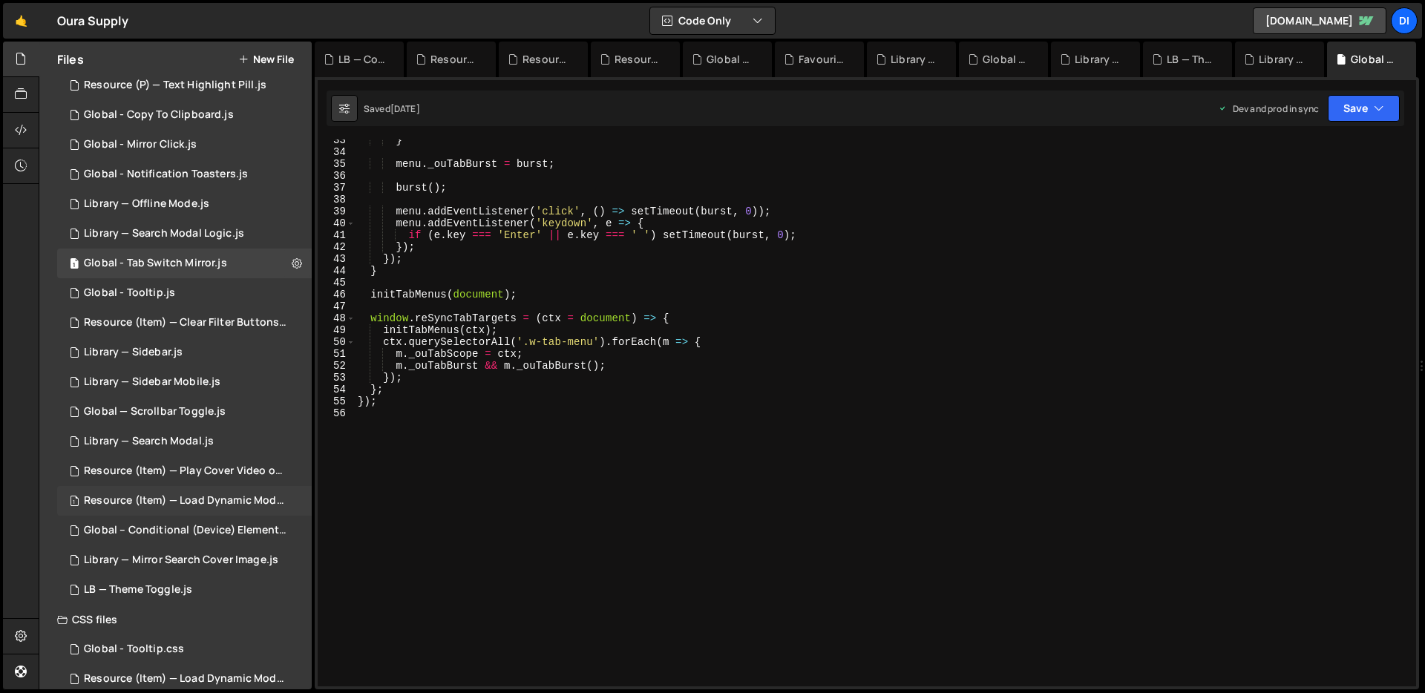
click at [197, 506] on div "Resource (Item) — Load Dynamic Modal (AJAX).js" at bounding box center [186, 500] width 205 height 13
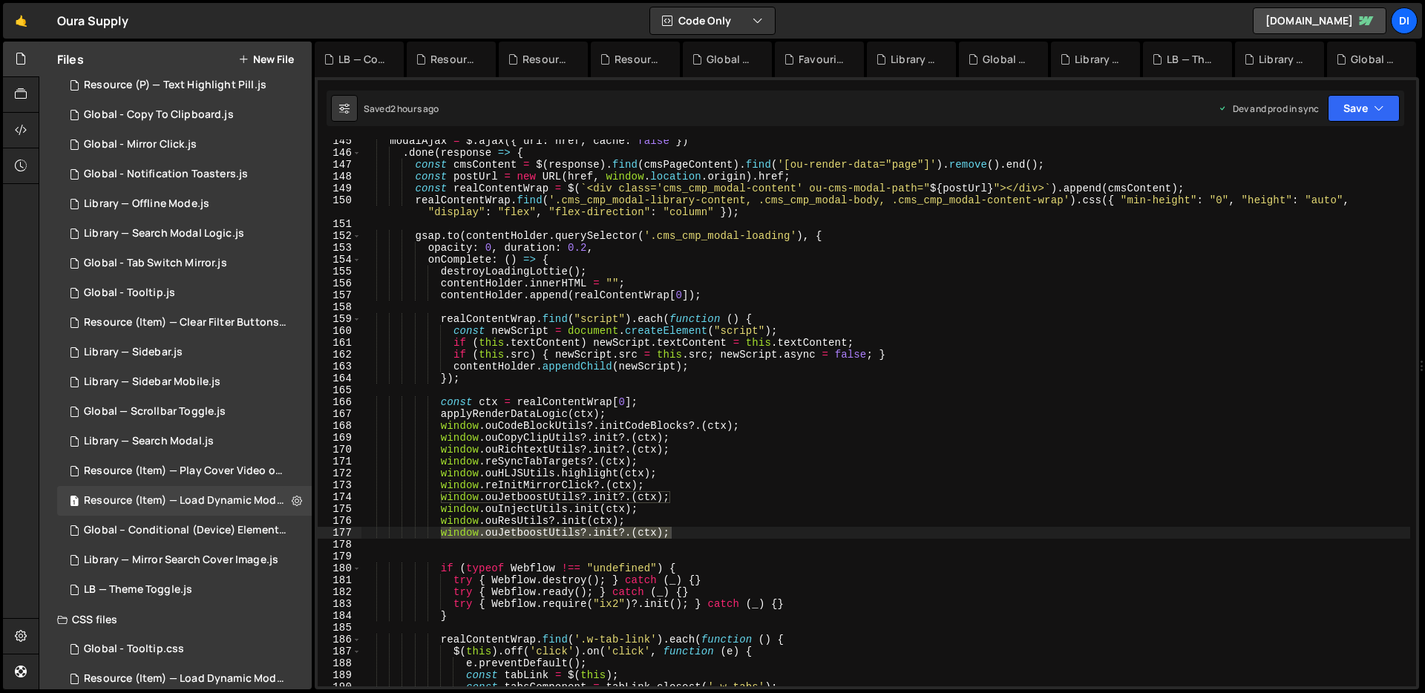
click at [557, 367] on div "modalAjax = $ . ajax ({ url : href , cache : false }) . done ( response => { co…" at bounding box center [885, 420] width 1049 height 571
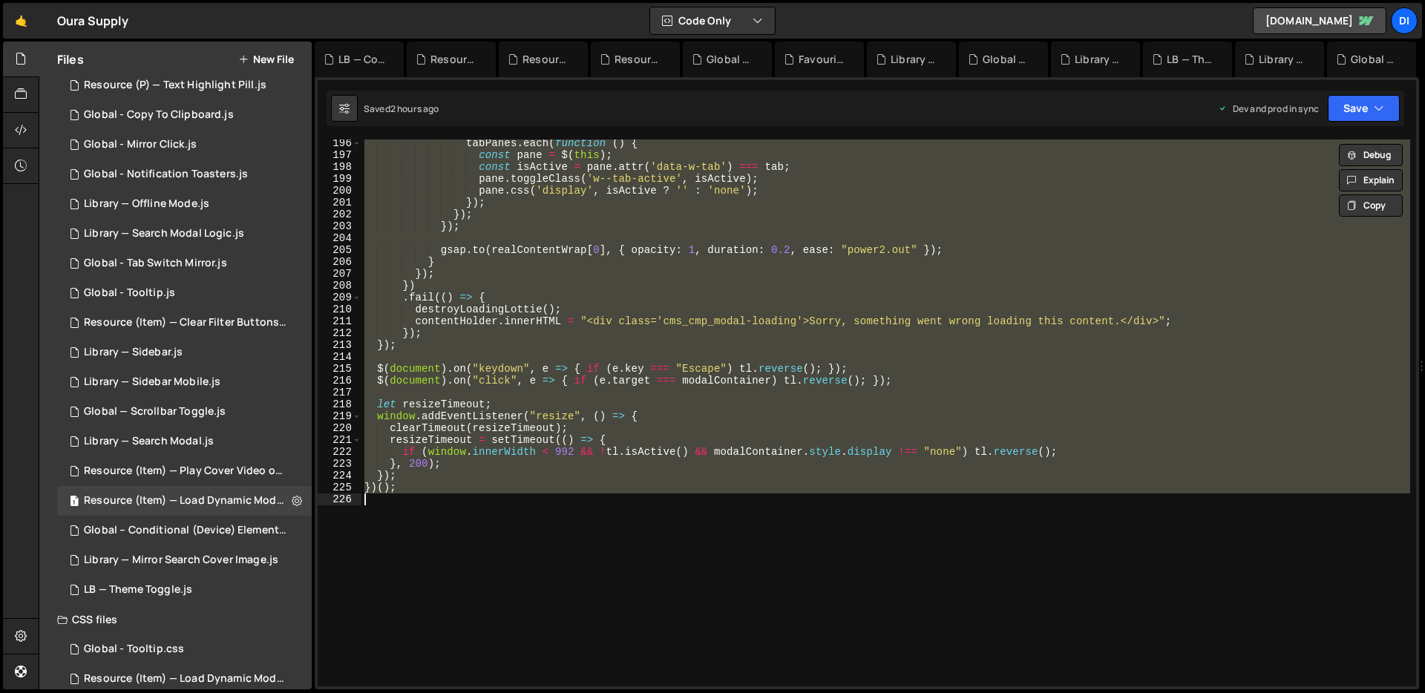
scroll to position [2429, 0]
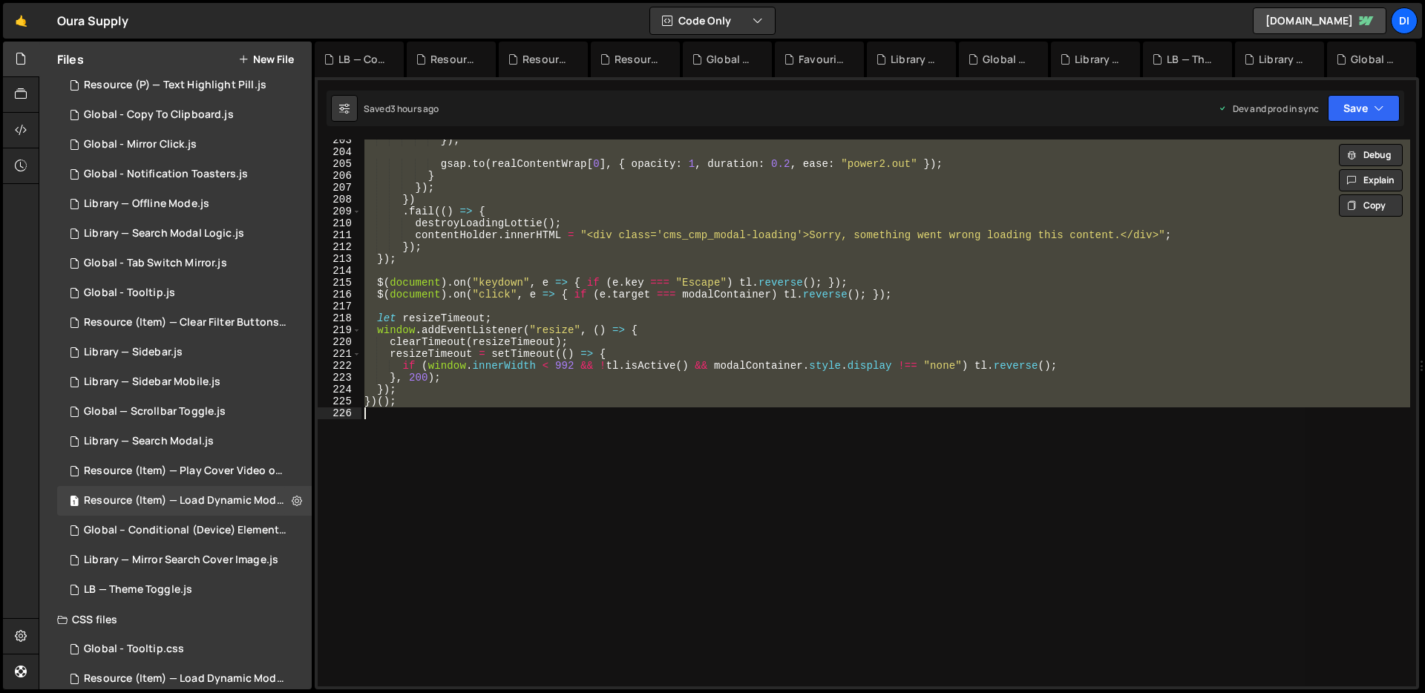
click at [572, 318] on div "}) ; gsap . to ( realContentWrap [ 0 ] , { opacity : 1 , duration : 0.2 , ease …" at bounding box center [885, 413] width 1049 height 547
type textarea "})();"
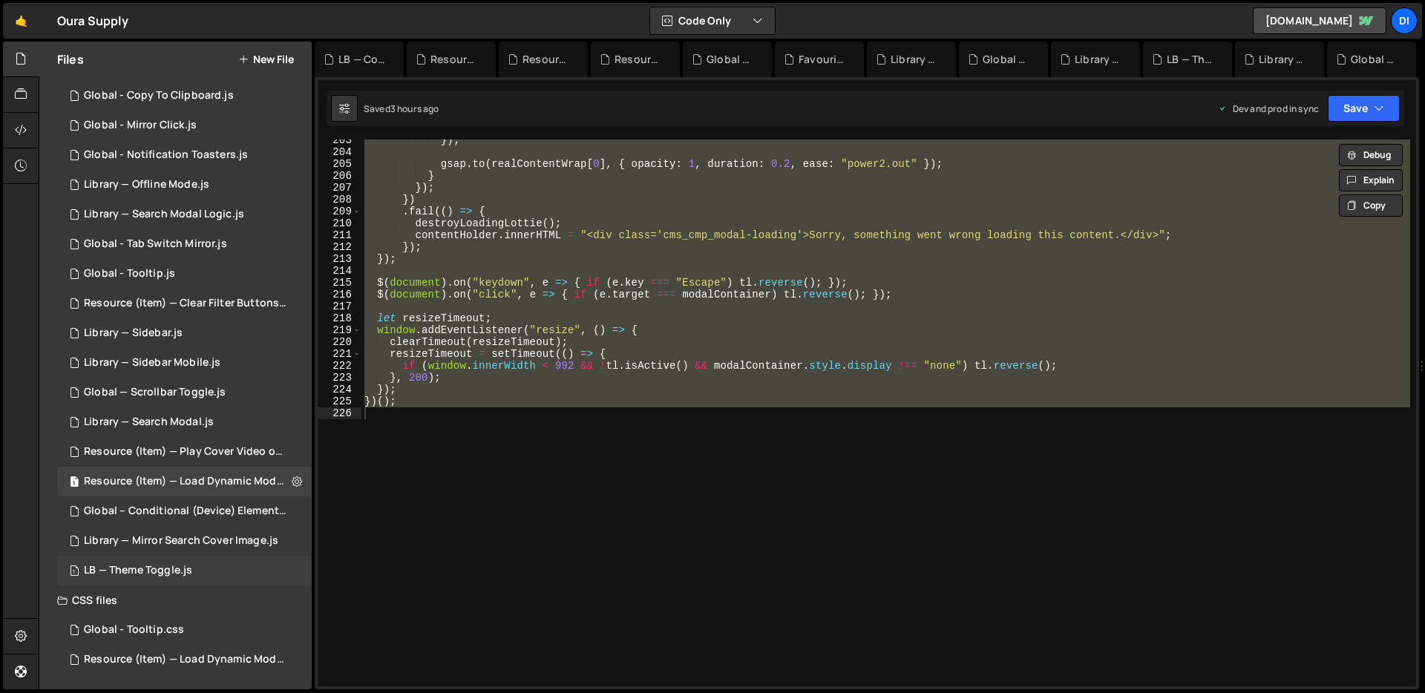
click at [189, 578] on div "1 LB — Theme Toggle.js 0" at bounding box center [184, 571] width 255 height 30
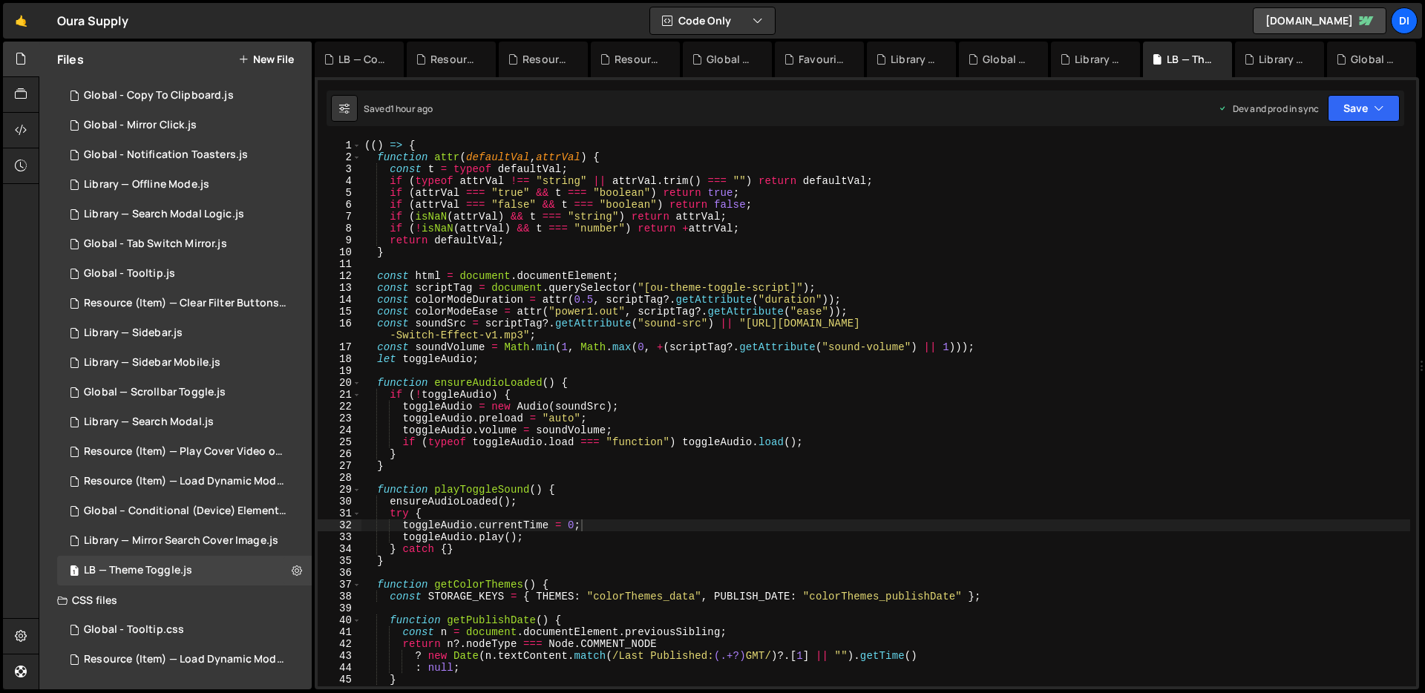
click at [586, 462] on div "(( ) => { function attr ( defaultVal , attrVal ) { const t = typeof defaultVal …" at bounding box center [885, 425] width 1049 height 571
type textarea "})();"
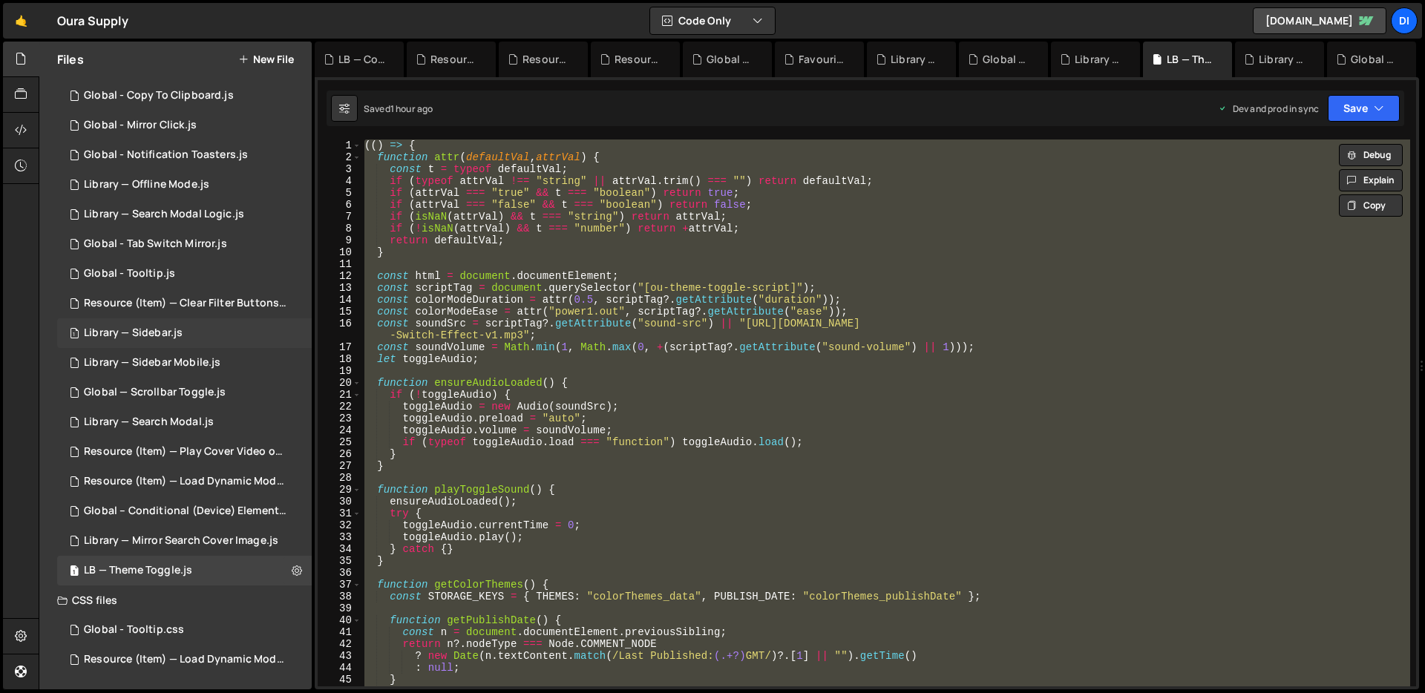
scroll to position [363, 0]
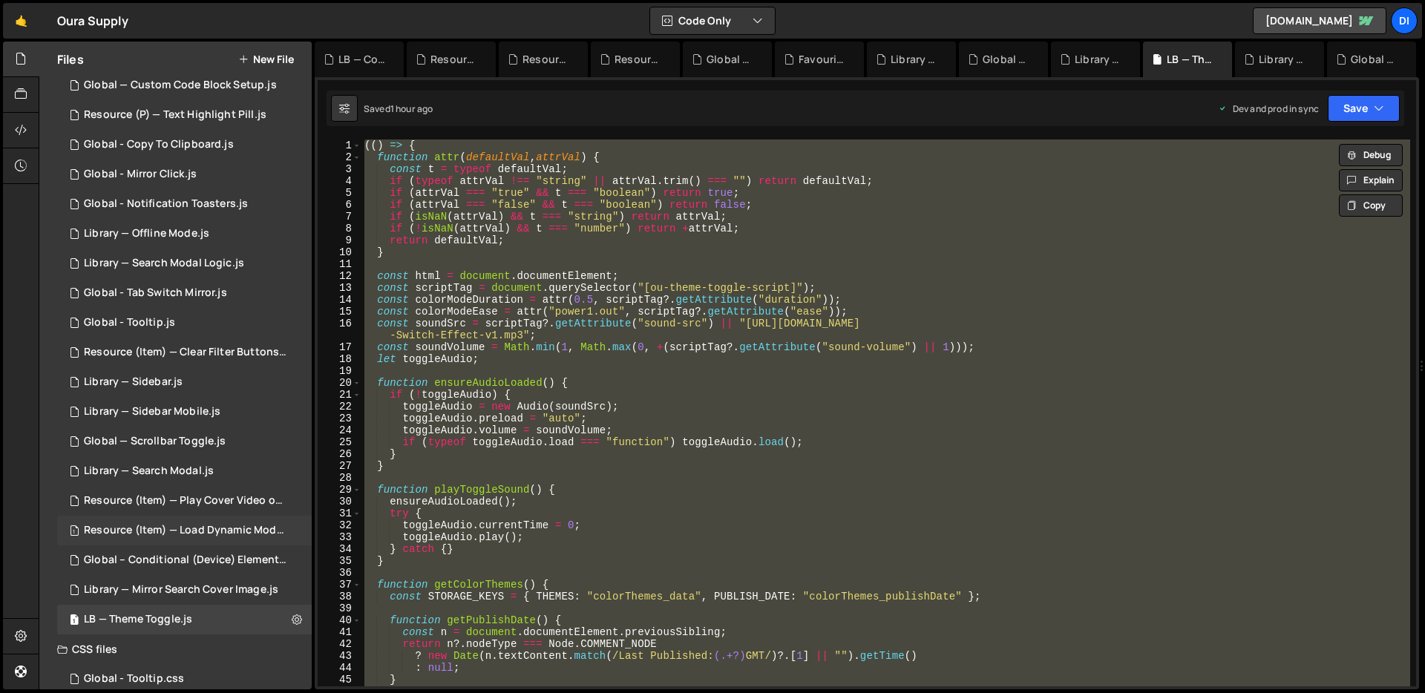
click at [233, 534] on div "Resource (Item) — Load Dynamic Modal (AJAX).js" at bounding box center [186, 530] width 205 height 13
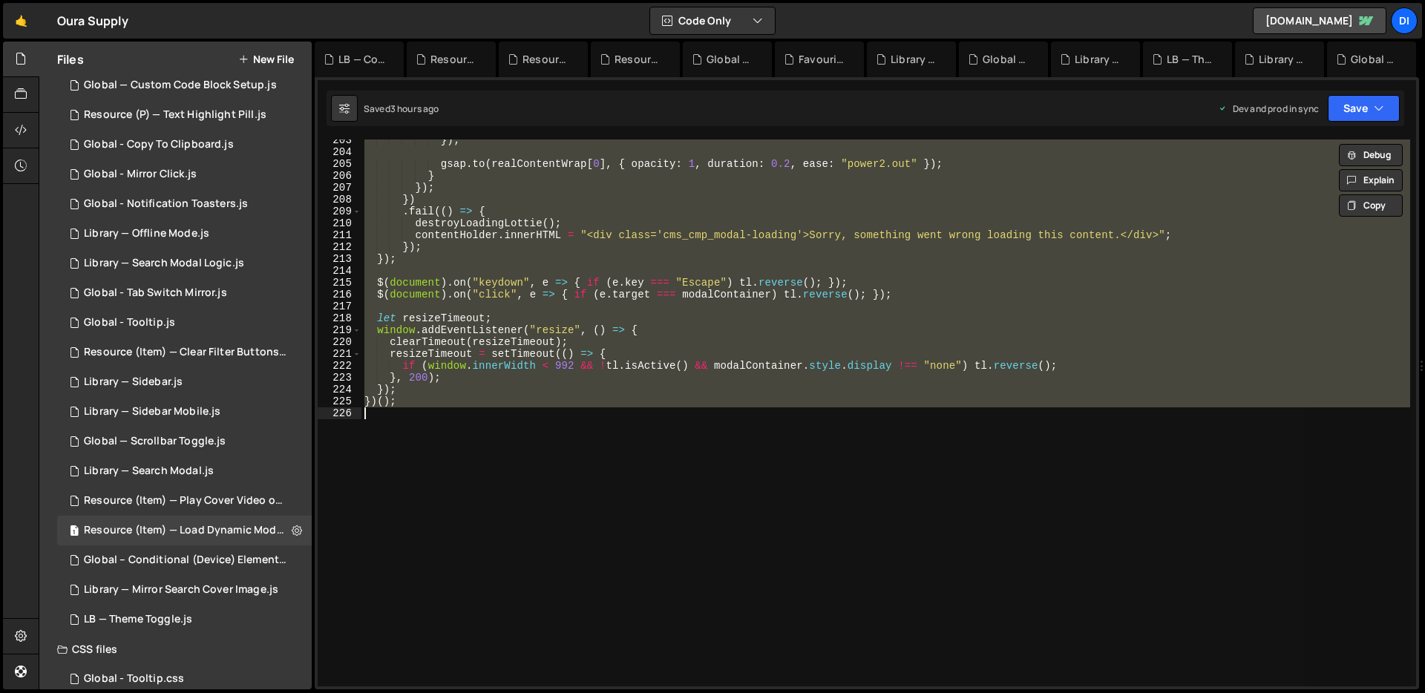
click at [556, 432] on div "}) ; gsap . to ( realContentWrap [ 0 ] , { opacity : 1 , duration : 0.2 , ease …" at bounding box center [885, 413] width 1049 height 547
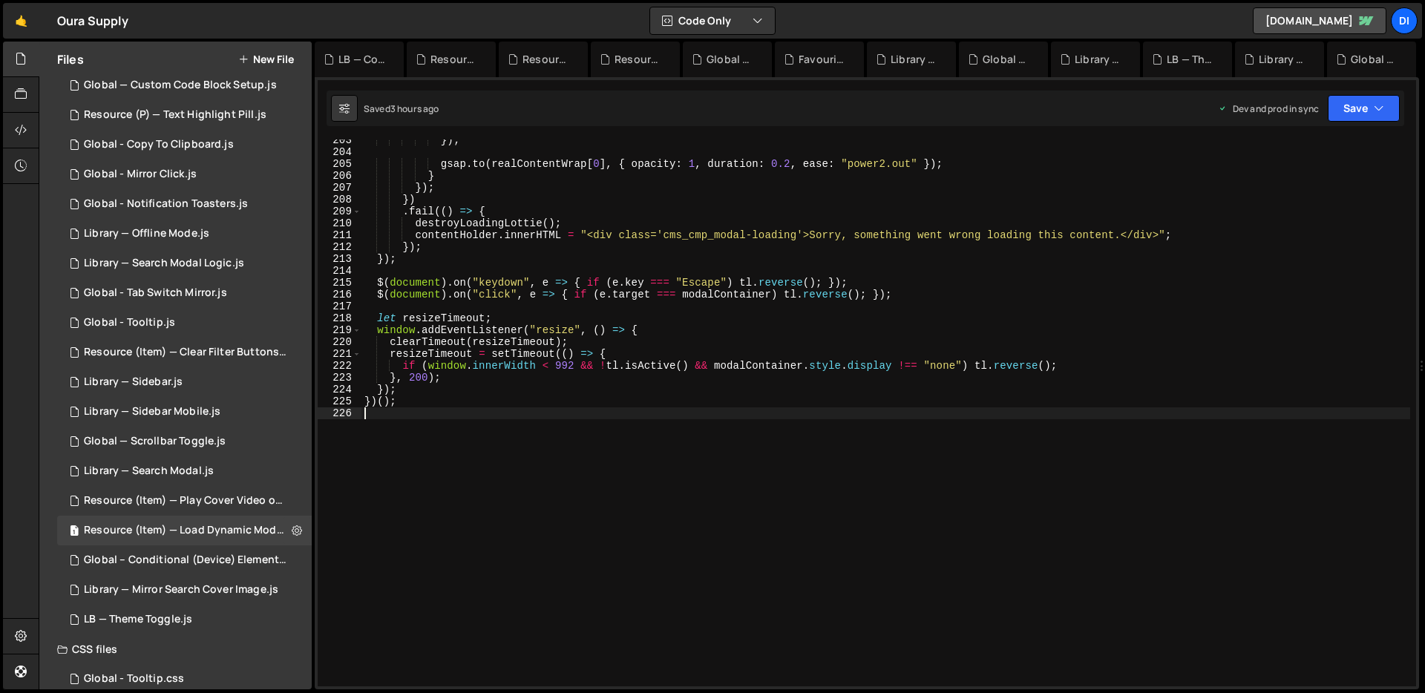
type textarea "})();"
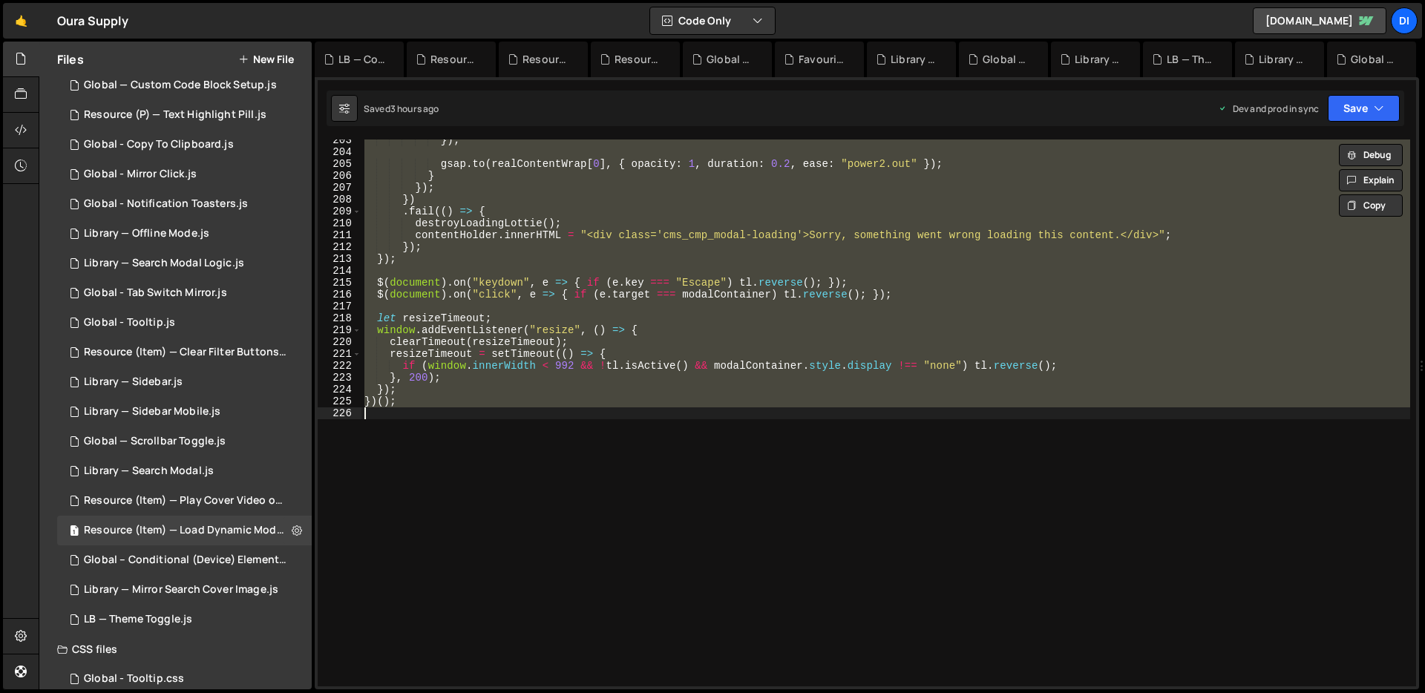
paste textarea
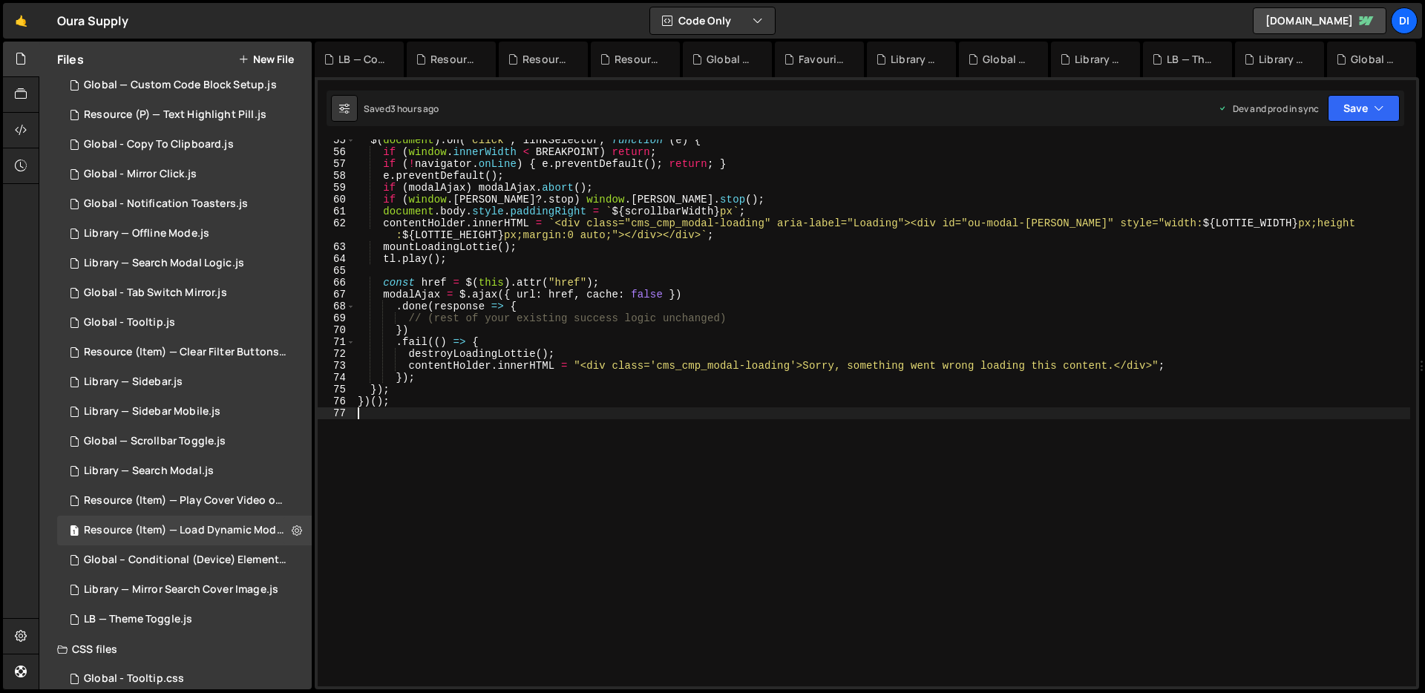
scroll to position [2429, 0]
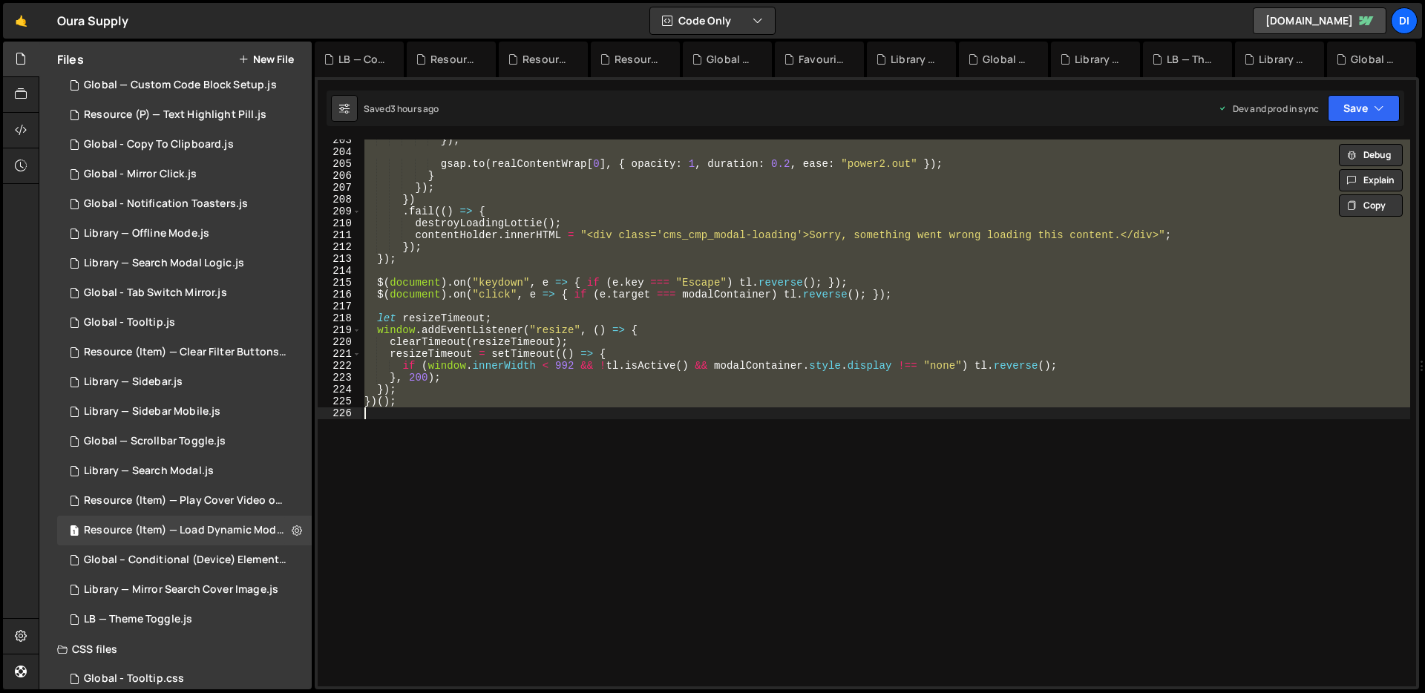
click at [562, 226] on div "}) ; gsap . to ( realContentWrap [ 0 ] , { opacity : 1 , duration : 0.2 , ease …" at bounding box center [885, 413] width 1049 height 547
click at [684, 341] on div "}) ; gsap . to ( realContentWrap [ 0 ] , { opacity : 1 , duration : 0.2 , ease …" at bounding box center [885, 413] width 1049 height 547
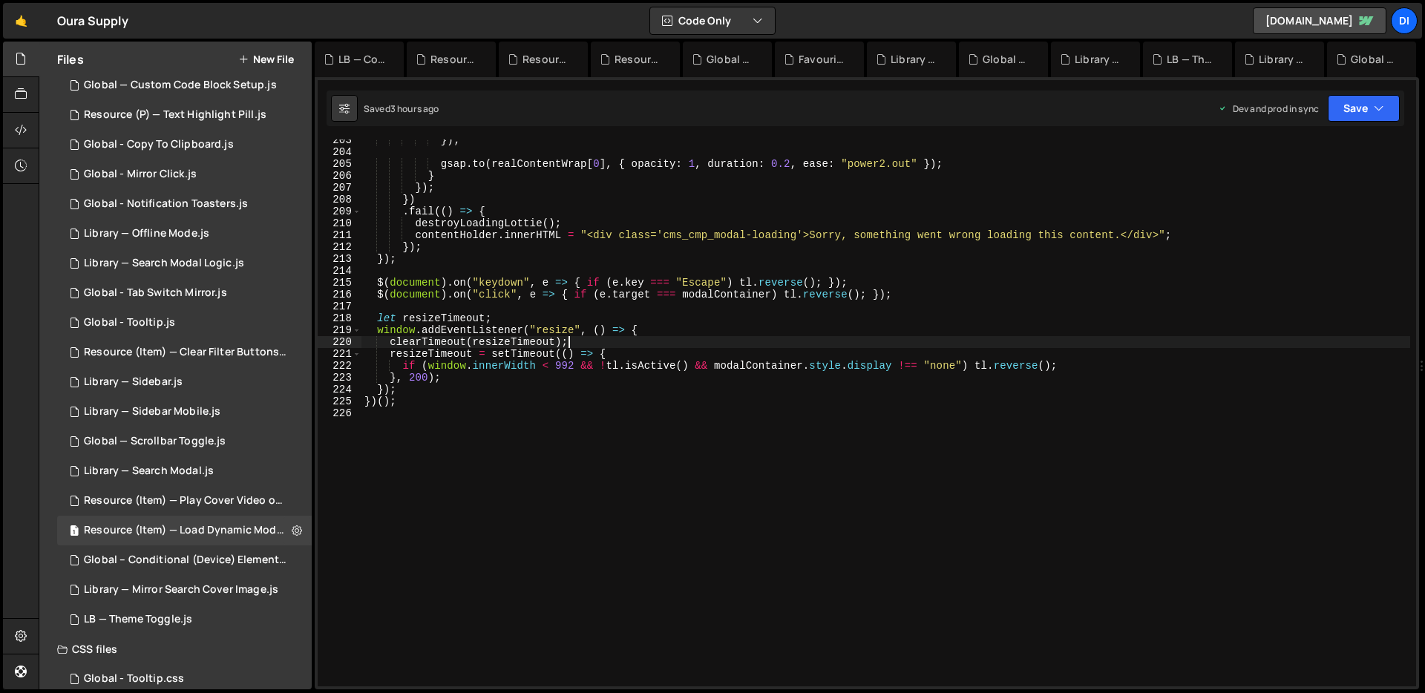
type textarea "})();"
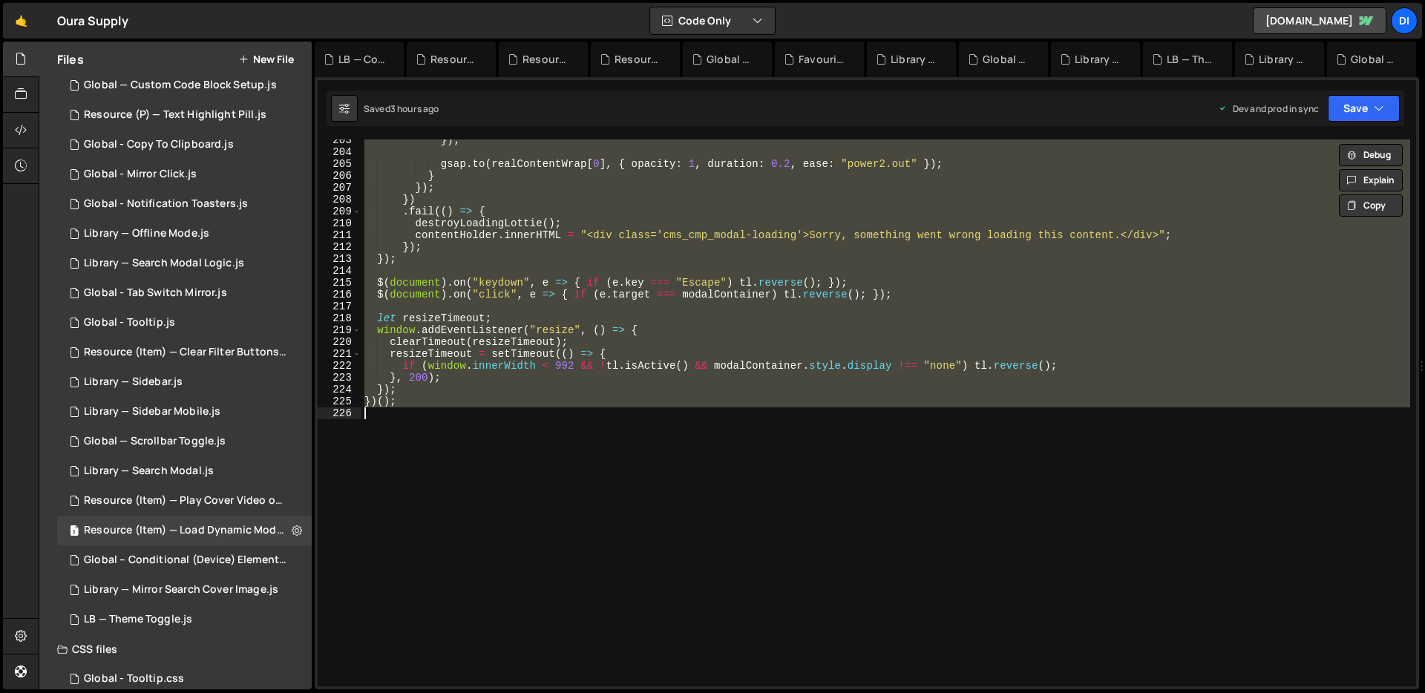
paste textarea
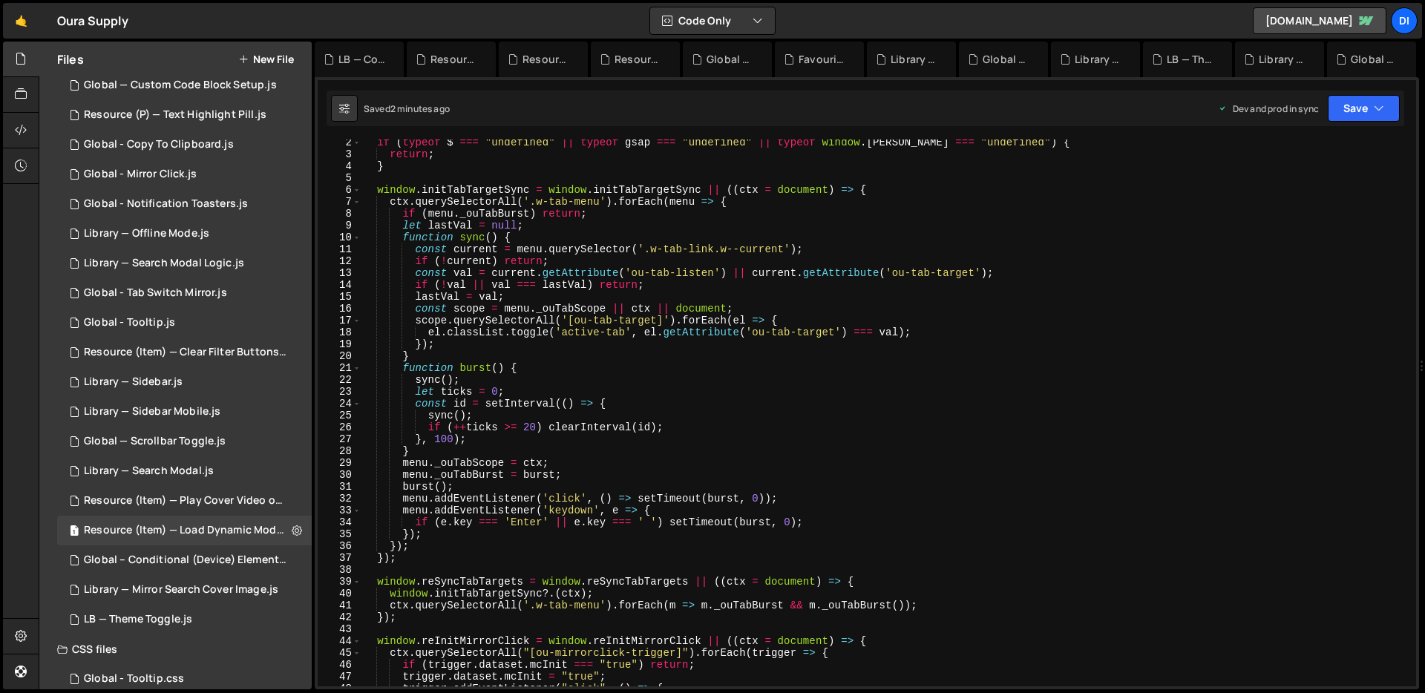
scroll to position [0, 0]
